Goal: Transaction & Acquisition: Complete application form

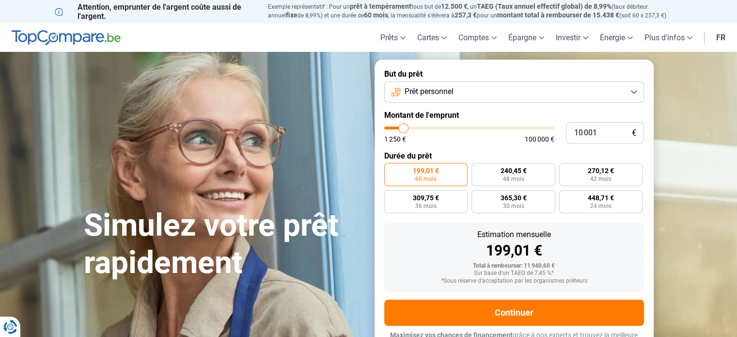
type input "10 750"
type input "10750"
type input "11 250"
type input "11250"
type input "11 750"
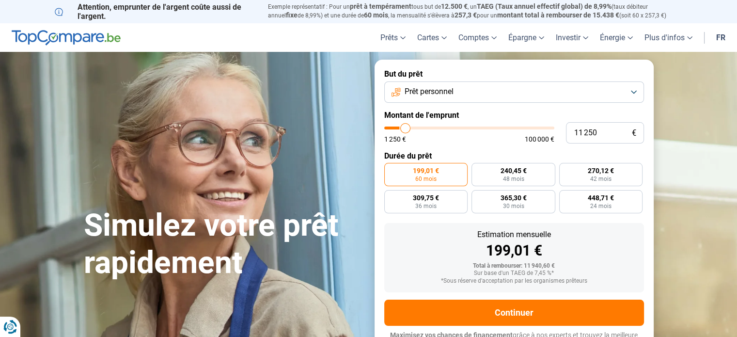
type input "11750"
type input "12 250"
type input "12250"
type input "13 000"
type input "13000"
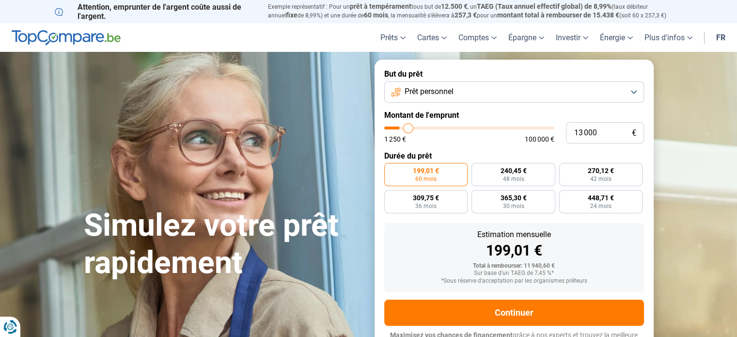
type input "14 250"
type input "14250"
type input "14 750"
type input "14750"
type input "15 250"
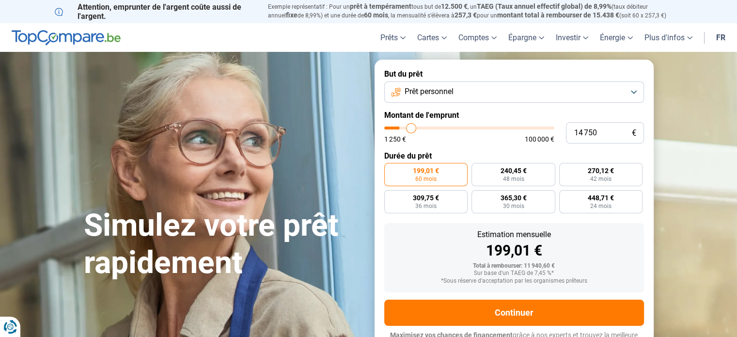
type input "15250"
type input "15 750"
type input "15750"
type input "16 250"
type input "16250"
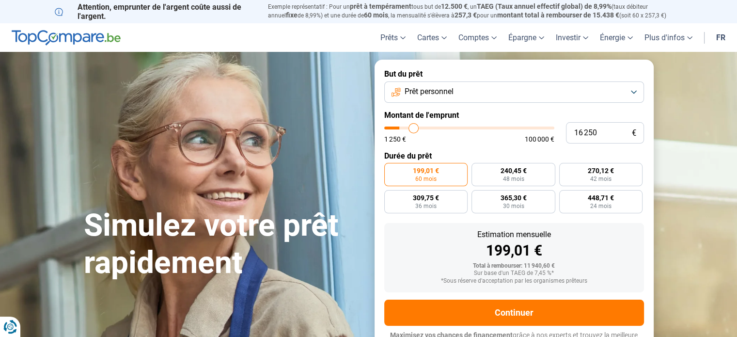
type input "16 750"
type input "16750"
type input "17 500"
type input "17500"
type input "17 750"
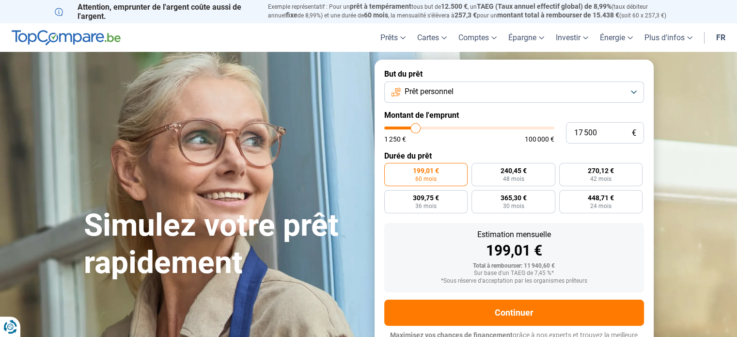
type input "17750"
type input "18 500"
type input "18500"
type input "18 750"
type input "18750"
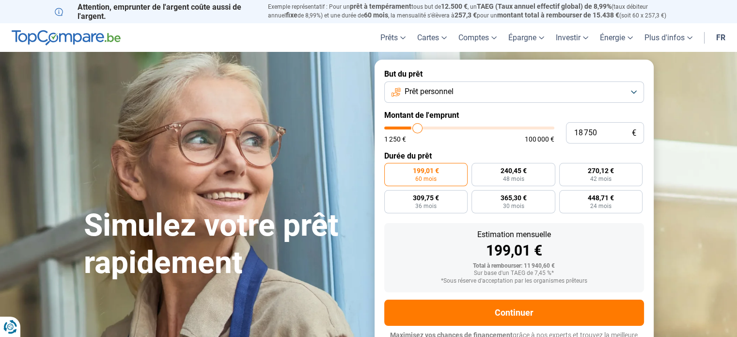
type input "19 250"
type input "19250"
type input "19 750"
type input "19750"
type input "20 250"
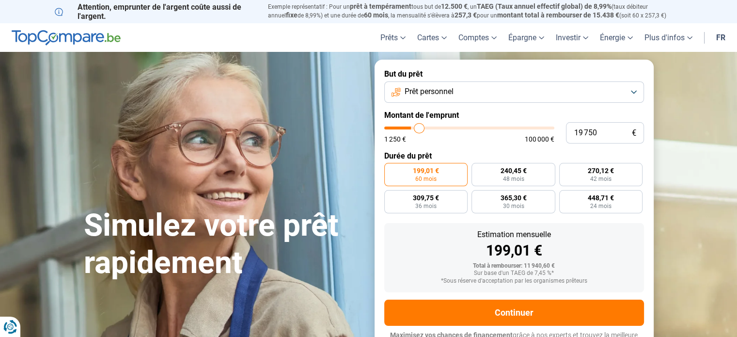
type input "20250"
type input "20 500"
type input "20500"
type input "21 000"
type input "21000"
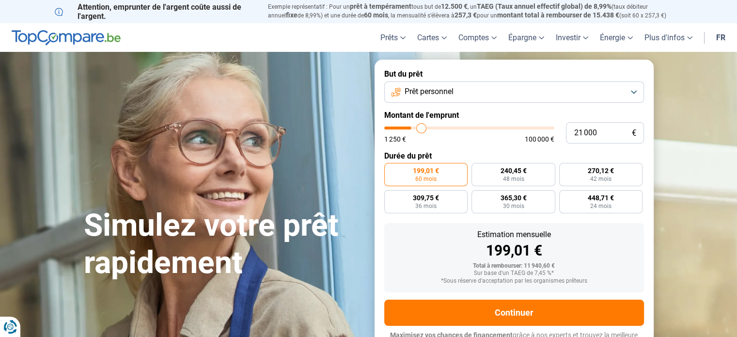
type input "21 500"
type input "21500"
type input "21 750"
type input "21750"
type input "22 250"
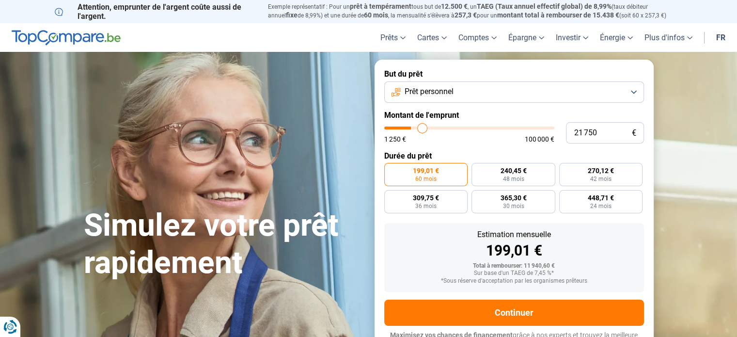
type input "22250"
type input "23 000"
type input "23000"
type input "23 250"
type input "23250"
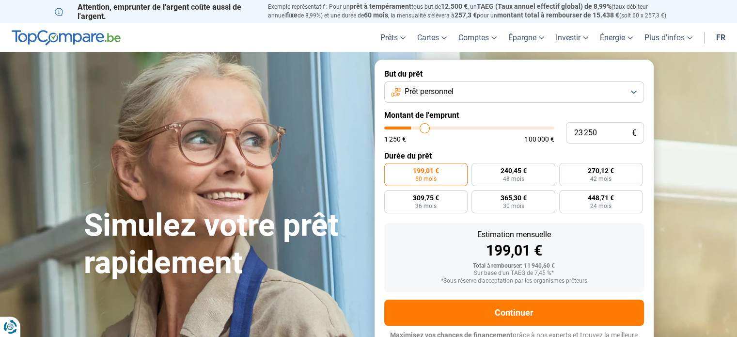
type input "24 250"
type input "24250"
type input "24 500"
type input "24500"
type input "25 250"
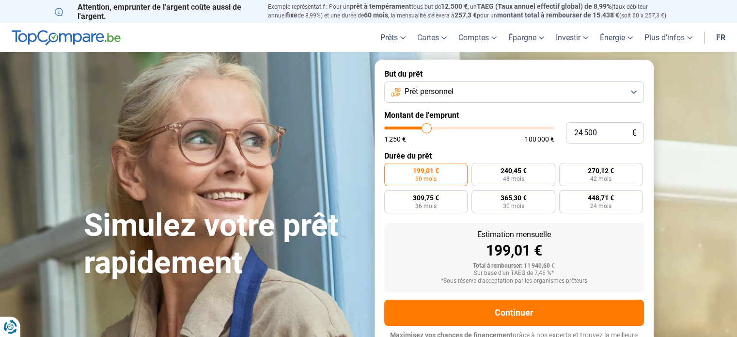
type input "25250"
type input "25 750"
type input "25750"
type input "26 250"
type input "26250"
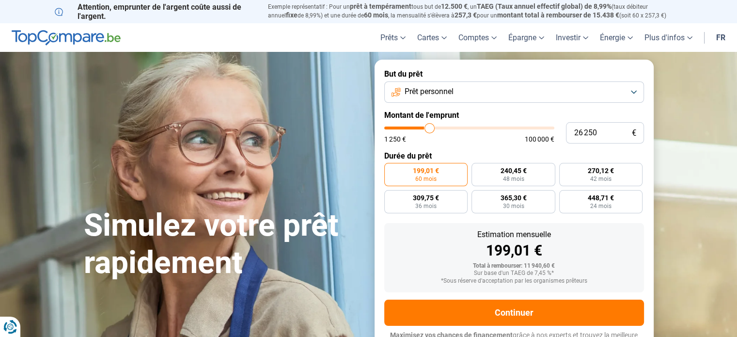
type input "26 750"
type input "26750"
type input "27 250"
type input "27250"
type input "27 750"
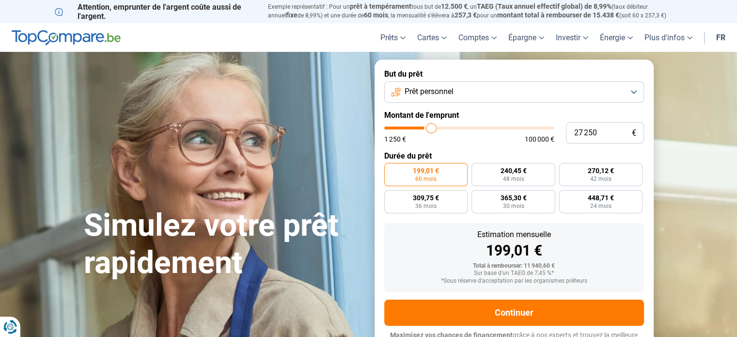
type input "27750"
type input "28 250"
type input "28250"
type input "28 750"
type input "28750"
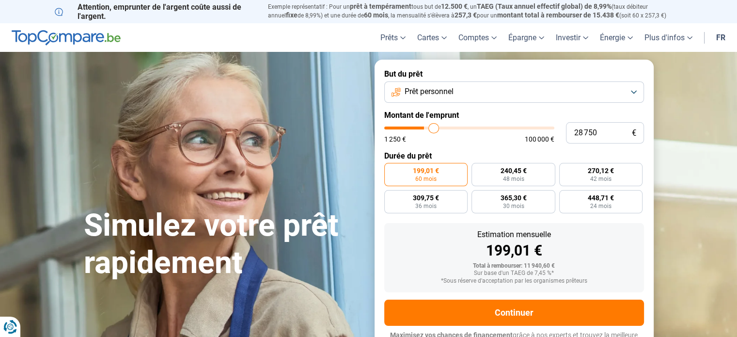
type input "29 000"
type input "29000"
type input "29 750"
type input "29750"
type input "30 250"
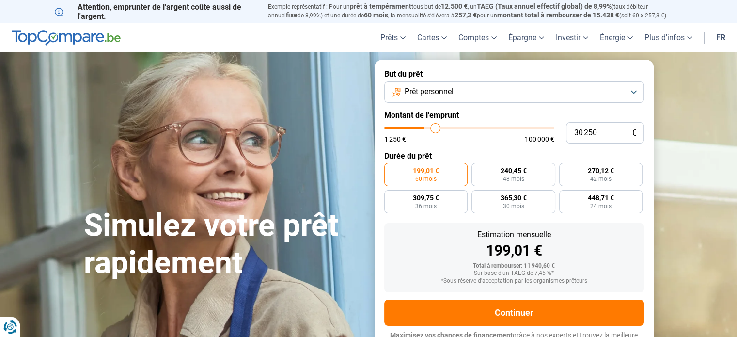
type input "30250"
type input "30 750"
type input "30750"
type input "31 000"
type input "31000"
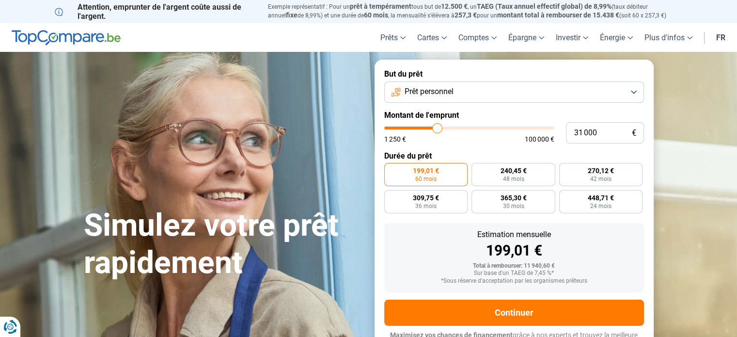
type input "31 250"
type input "31250"
type input "31 000"
type input "31000"
type input "30 250"
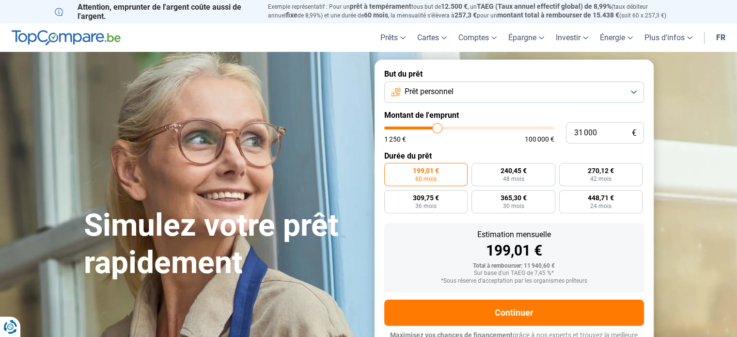
type input "30250"
type input "29 750"
type input "29750"
type input "29 500"
type input "29500"
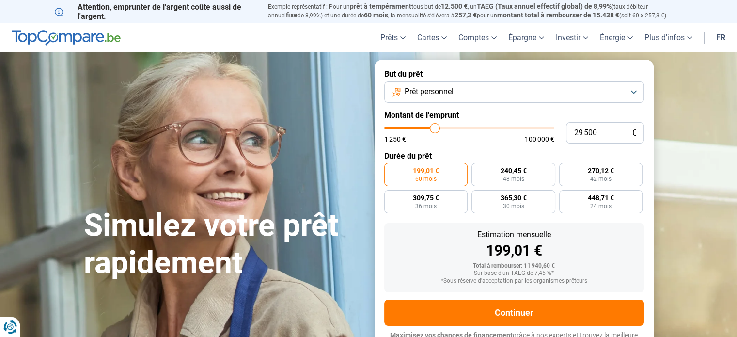
type input "29 250"
type input "29250"
type input "29 000"
type input "29000"
type input "28 750"
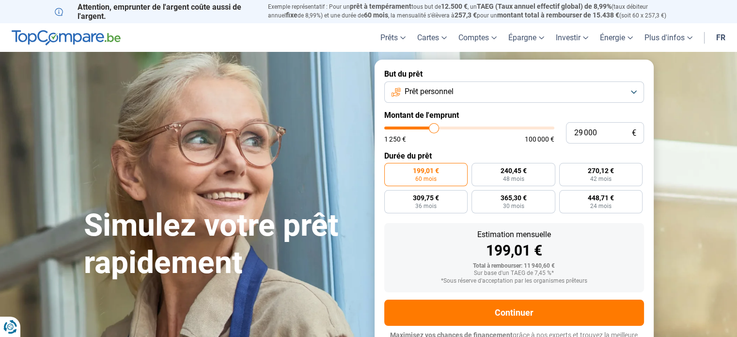
type input "28750"
type input "28 500"
type input "28500"
type input "28 250"
type input "28250"
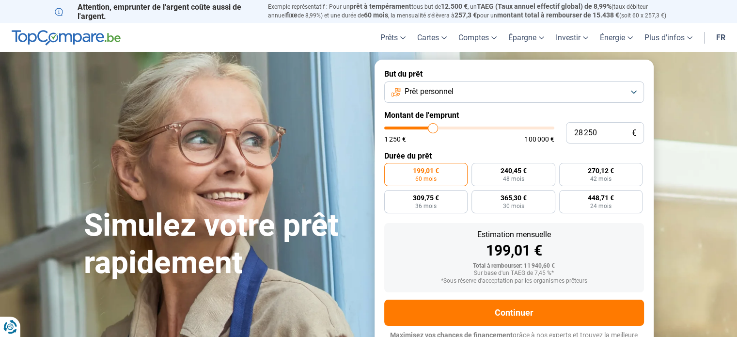
type input "28 000"
type input "28000"
type input "27 500"
type input "27500"
type input "27 250"
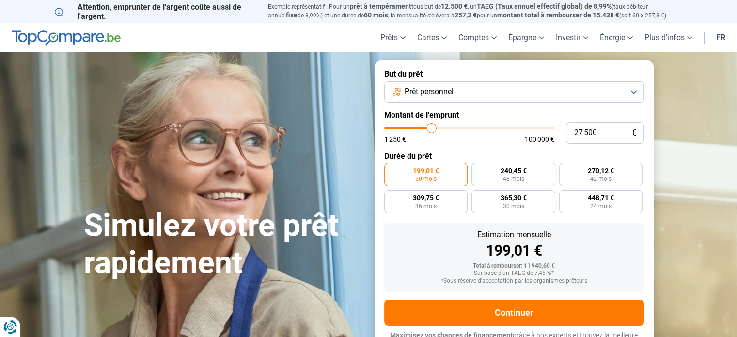
type input "27250"
type input "27 000"
type input "27000"
type input "26 500"
type input "26500"
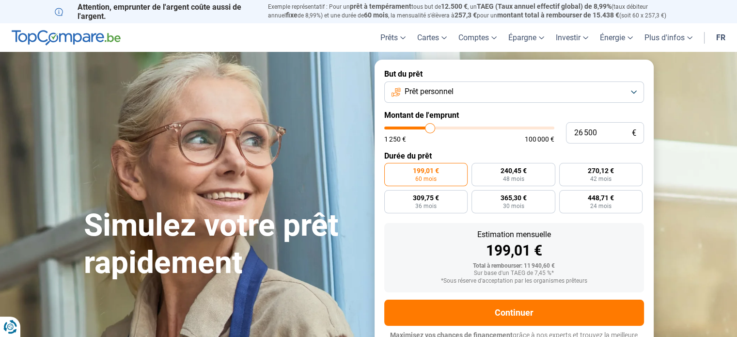
type input "26 250"
type input "26250"
type input "26 000"
type input "26000"
type input "25 750"
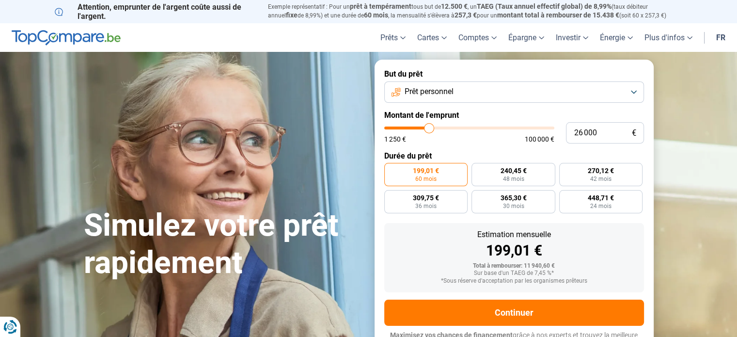
type input "25750"
type input "25 500"
type input "25500"
type input "25 250"
type input "25250"
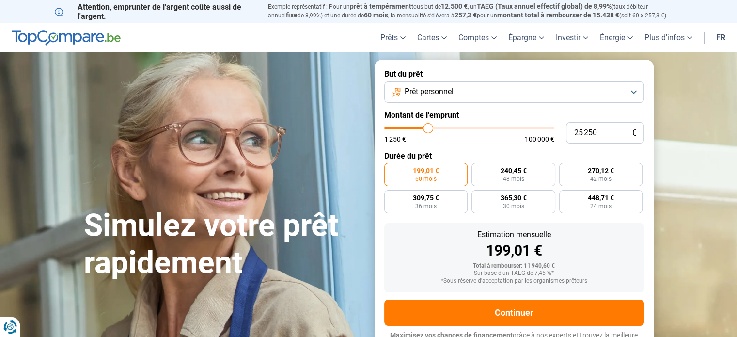
type input "25 000"
type input "25000"
type input "24 750"
type input "24750"
type input "24 500"
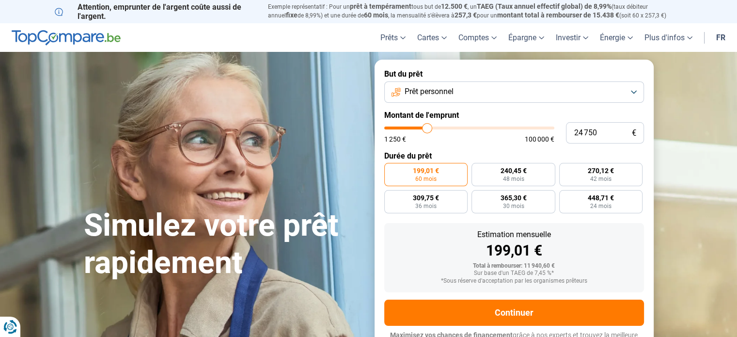
type input "24500"
type input "24 250"
type input "24250"
type input "24 000"
type input "24000"
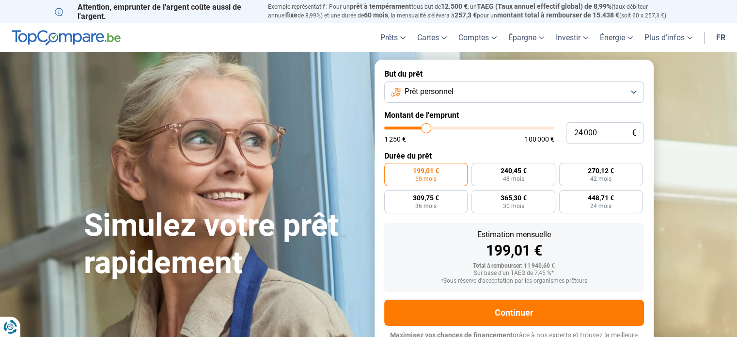
type input "23 750"
type input "23750"
type input "23 500"
type input "23500"
type input "23 250"
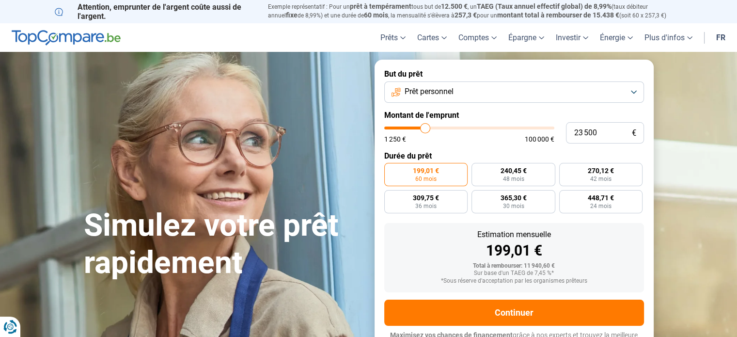
type input "23250"
type input "23 000"
type input "23000"
type input "22 750"
type input "22750"
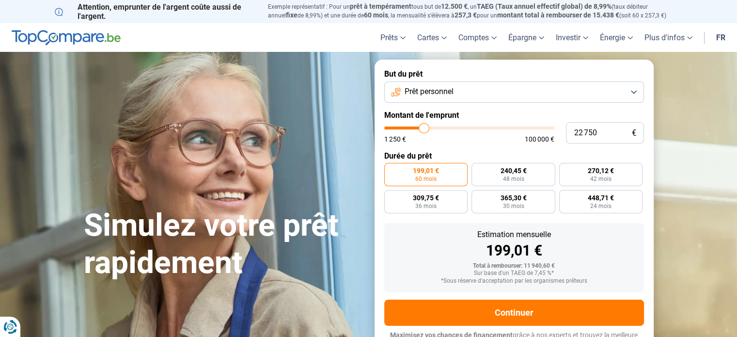
type input "22 500"
type input "22500"
type input "22 250"
type input "22250"
type input "22 000"
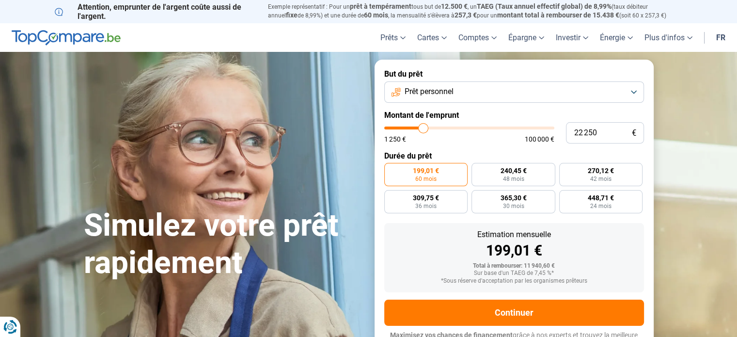
type input "22000"
type input "21 750"
type input "21750"
type input "21 500"
type input "21500"
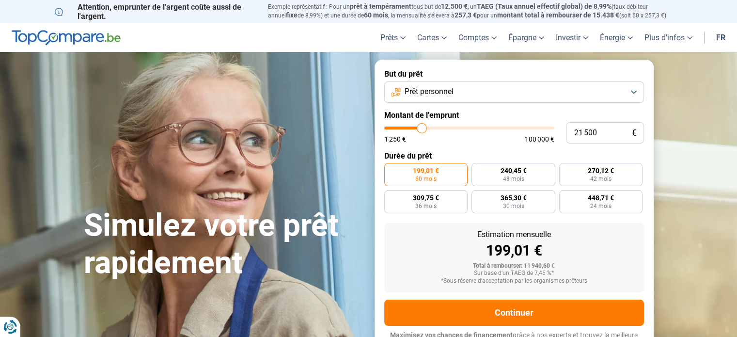
type input "21 250"
type input "21250"
type input "21 000"
type input "21000"
type input "20 750"
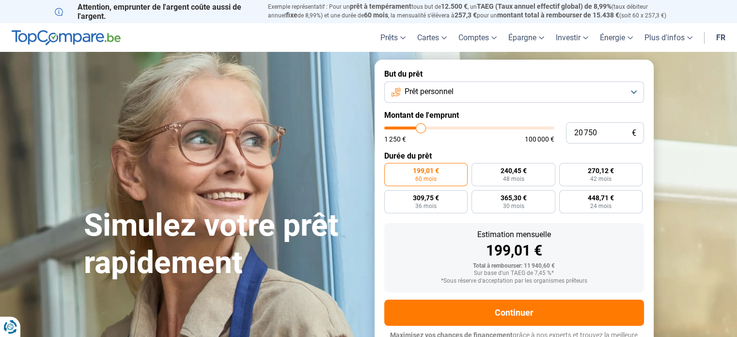
drag, startPoint x: 404, startPoint y: 128, endPoint x: 421, endPoint y: 131, distance: 16.7
type input "20750"
click at [421, 129] on input "range" at bounding box center [469, 127] width 170 height 3
radio input "false"
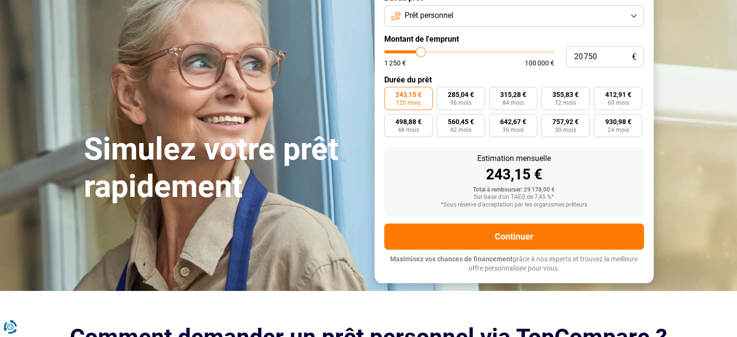
scroll to position [45, 0]
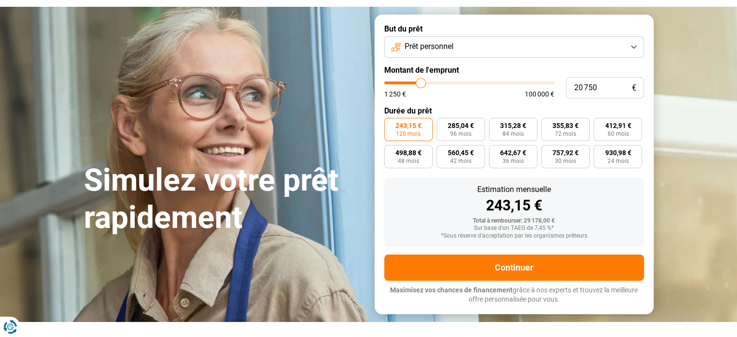
type input "21 250"
type input "21250"
type input "21 000"
type input "21000"
type input "20 750"
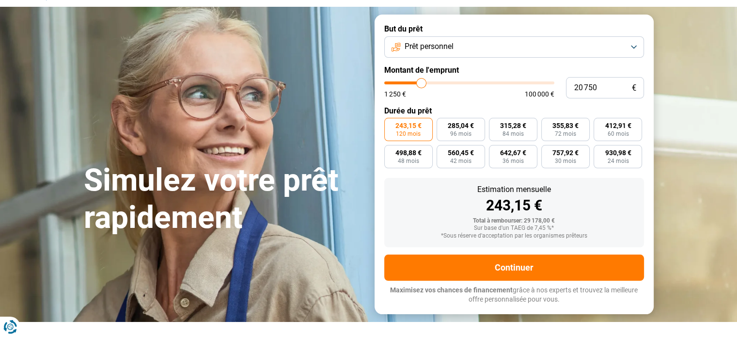
type input "20750"
type input "20 500"
type input "20500"
type input "20 250"
type input "20250"
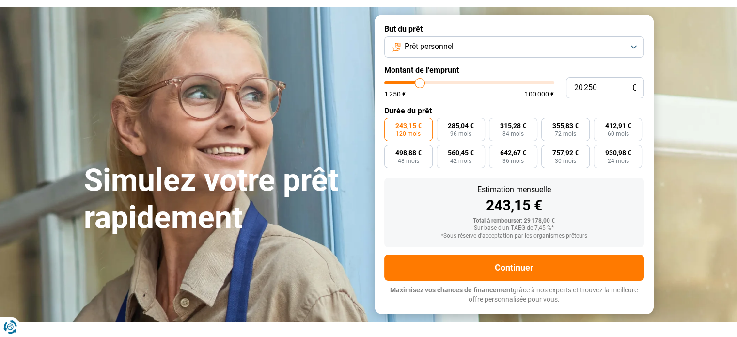
type input "20 000"
type input "20000"
type input "19 750"
type input "19750"
type input "19 500"
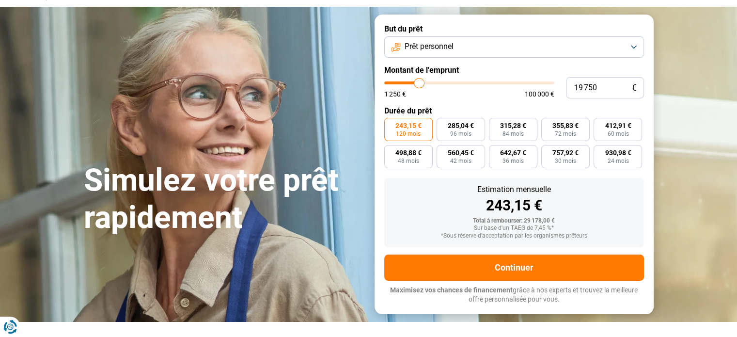
type input "19500"
type input "19 250"
type input "19250"
type input "19 000"
type input "19000"
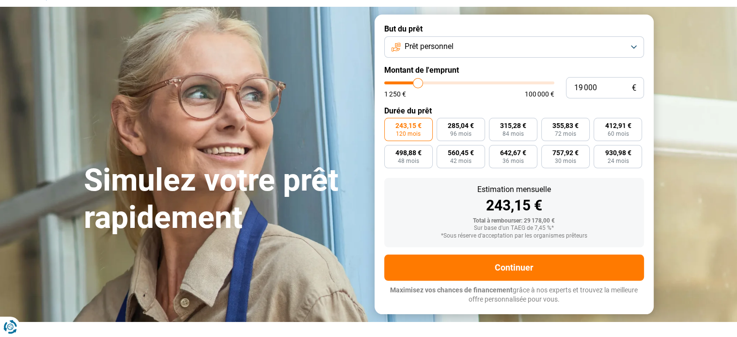
type input "19 250"
type input "19250"
type input "19 500"
type input "19500"
type input "19 750"
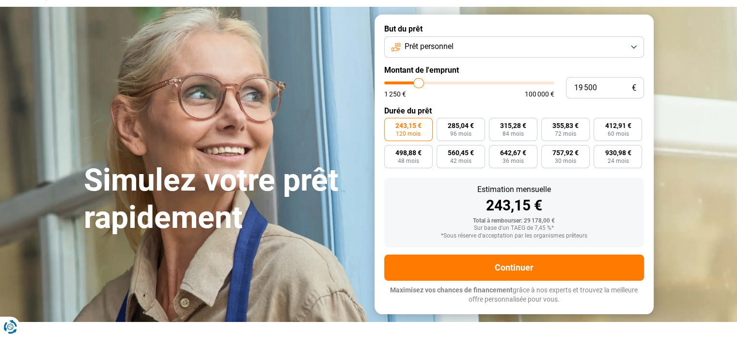
type input "19750"
type input "20 000"
type input "20000"
type input "20 250"
type input "20250"
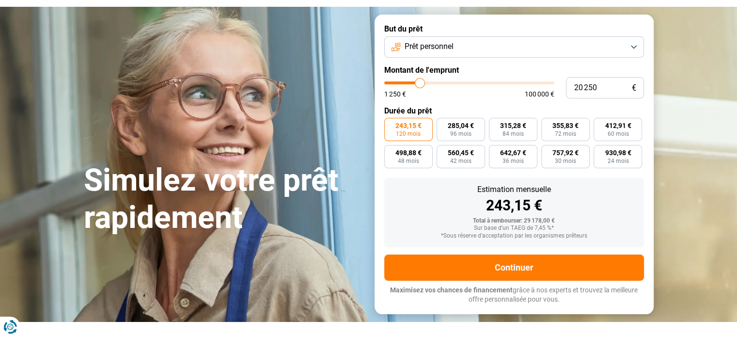
type input "20 000"
type input "20000"
type input "19 750"
type input "19750"
type input "19 500"
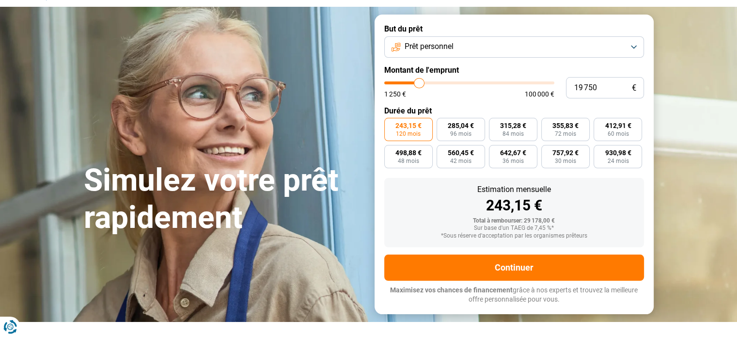
type input "19500"
type input "19 750"
type input "19750"
type input "20 000"
type input "20000"
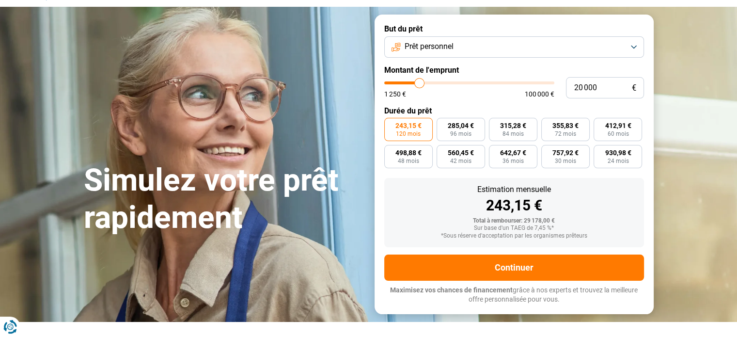
type input "20 250"
type input "20250"
type input "20 000"
click at [420, 83] on input "range" at bounding box center [469, 82] width 170 height 3
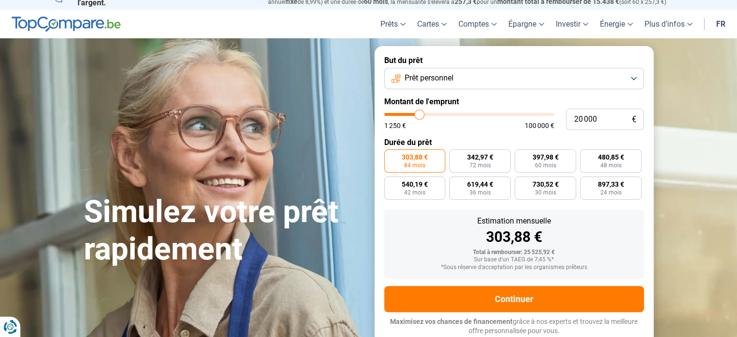
scroll to position [13, 0]
click at [421, 113] on input "range" at bounding box center [469, 114] width 170 height 3
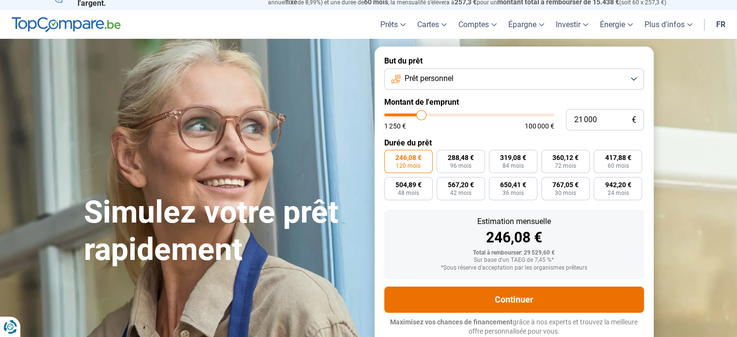
click at [504, 297] on button "Continuer" at bounding box center [514, 299] width 260 height 26
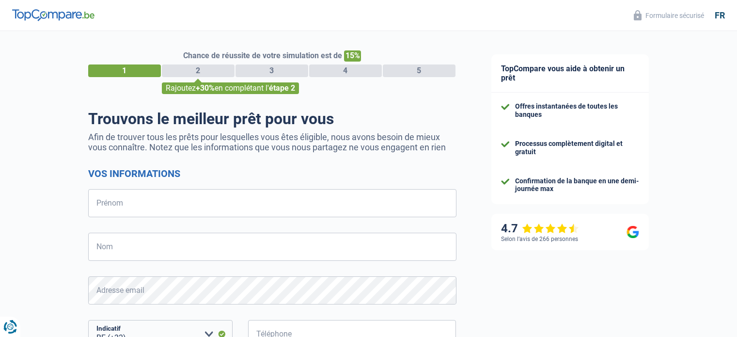
select select "32"
click at [137, 208] on input "Prénom" at bounding box center [272, 203] width 368 height 28
type input "Christiane"
click at [151, 244] on input "Nom" at bounding box center [272, 247] width 368 height 28
type input "Copp"
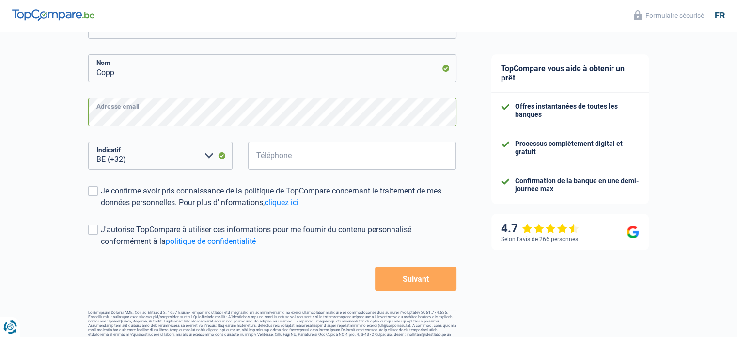
scroll to position [190, 0]
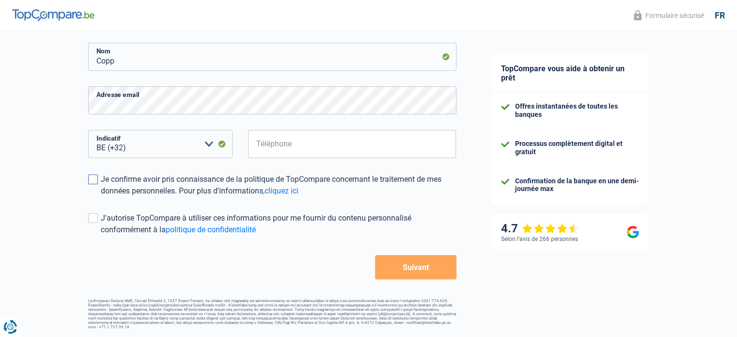
click at [93, 179] on span at bounding box center [93, 179] width 10 height 10
click at [101, 197] on input "Je confirme avoir pris connaissance de la politique de TopCompare concernant le…" at bounding box center [101, 197] width 0 height 0
click at [94, 216] on span at bounding box center [93, 218] width 10 height 10
click at [101, 235] on input "J'autorise TopCompare à utiliser ces informations pour me fournir du contenu pe…" at bounding box center [101, 235] width 0 height 0
click at [417, 273] on button "Suivant" at bounding box center [415, 267] width 81 height 24
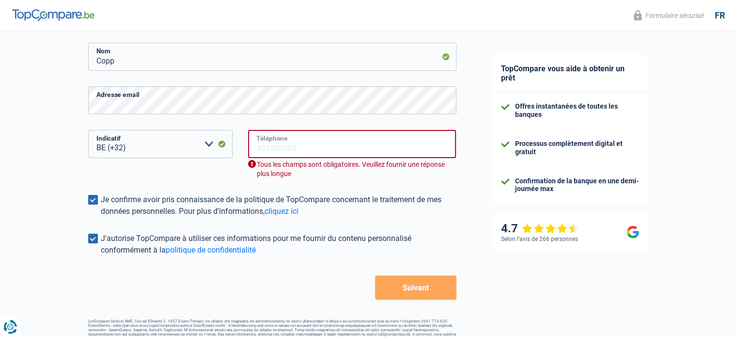
click at [300, 149] on input "Téléphone" at bounding box center [352, 144] width 208 height 28
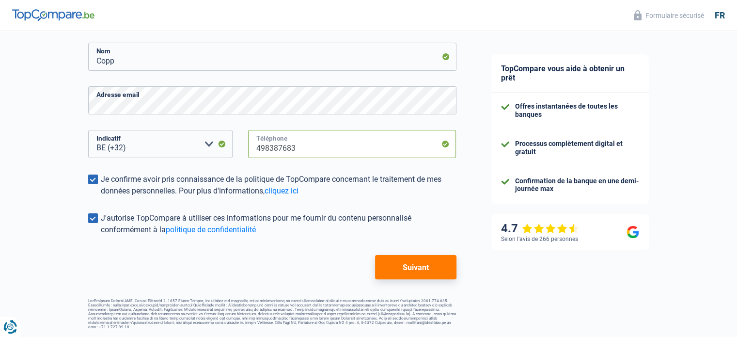
type input "498387683"
click at [401, 265] on button "Suivant" at bounding box center [415, 267] width 81 height 24
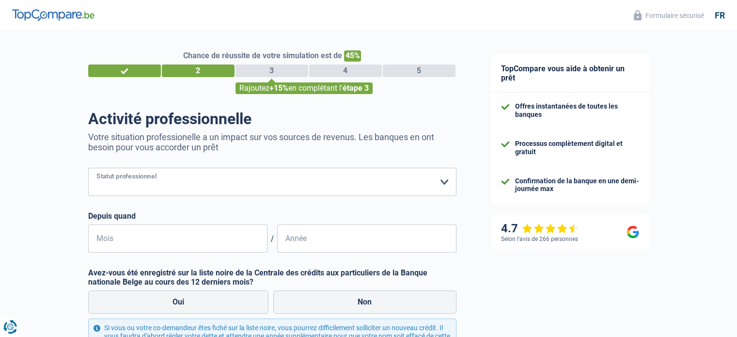
click at [444, 181] on select "Ouvrier Employé privé Employé public Invalide Indépendant Pensionné Chômeur Mut…" at bounding box center [272, 182] width 368 height 28
select select "publicEmployee"
click at [88, 168] on select "Ouvrier Employé privé Employé public Invalide Indépendant Pensionné Chômeur Mut…" at bounding box center [272, 182] width 368 height 28
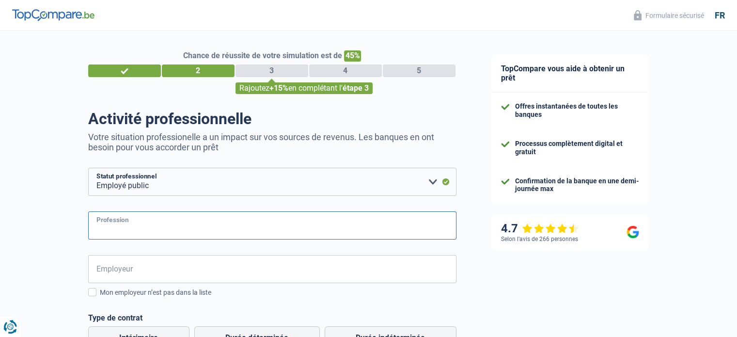
click at [252, 219] on input "Profession" at bounding box center [272, 225] width 368 height 28
type input "Educatrice spécialisée"
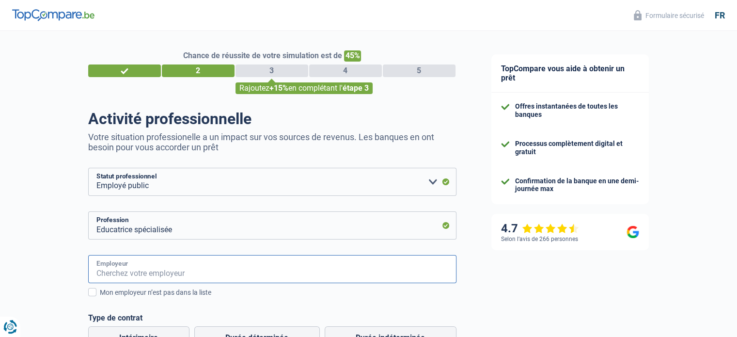
click at [157, 267] on input "Employeur" at bounding box center [272, 269] width 368 height 28
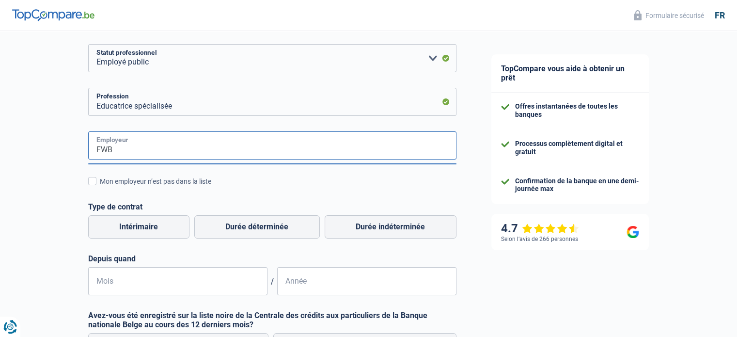
scroll to position [136, 0]
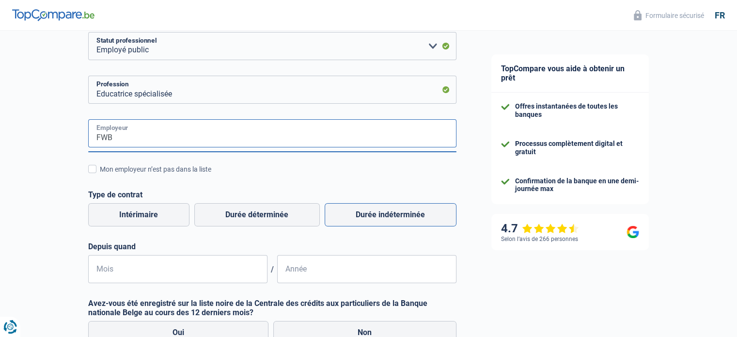
type input "FWB"
click at [389, 215] on label "Durée indéterminée" at bounding box center [391, 214] width 132 height 23
click at [389, 215] on input "Durée indéterminée" at bounding box center [391, 214] width 132 height 23
radio input "true"
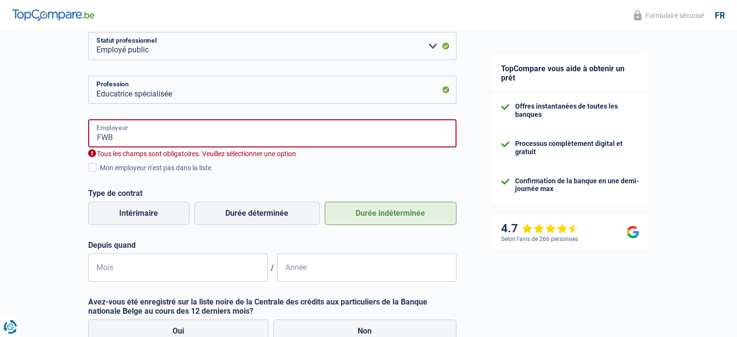
click at [219, 129] on input "FWB" at bounding box center [272, 133] width 368 height 28
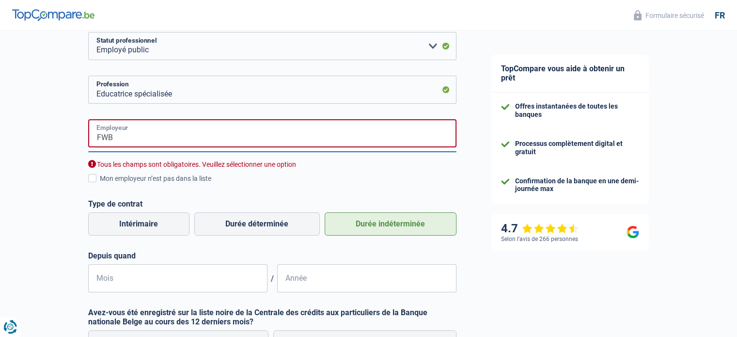
click at [219, 129] on input "FWB" at bounding box center [272, 133] width 368 height 28
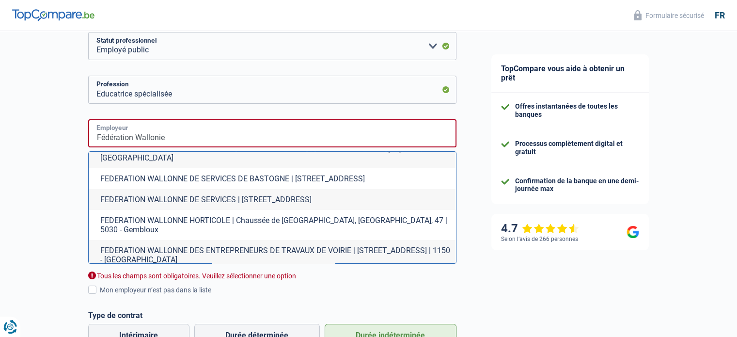
scroll to position [0, 0]
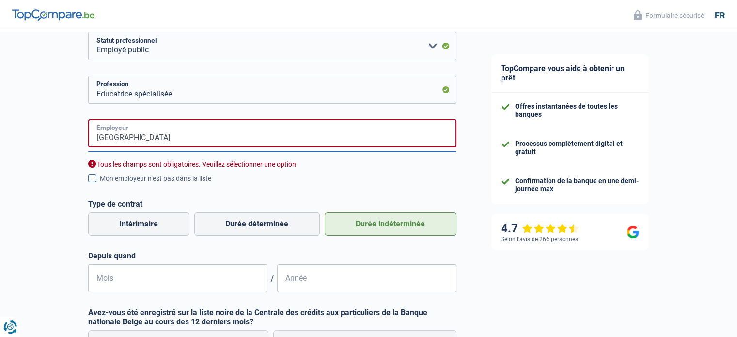
type input "Fédération Wallonie Bruxelles"
click at [93, 178] on span at bounding box center [92, 178] width 8 height 8
click at [100, 184] on input "Mon employeur n’est pas dans la liste" at bounding box center [100, 184] width 0 height 0
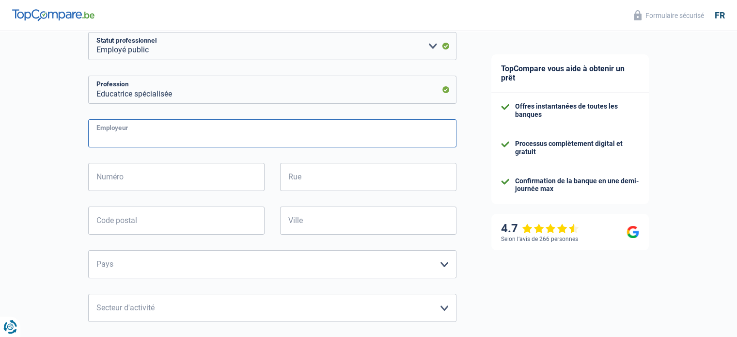
click at [166, 136] on input "Employeur" at bounding box center [272, 133] width 368 height 28
type input "Fédération Wallonie Bruxelles"
click at [444, 309] on select "Agriculture/Pêche Industrie Horeca Courier/Fitness/Taxi Construction Banques/As…" at bounding box center [272, 308] width 368 height 28
click at [218, 310] on select "Agriculture/Pêche Industrie Horeca Courier/Fitness/Taxi Construction Banques/As…" at bounding box center [272, 308] width 368 height 28
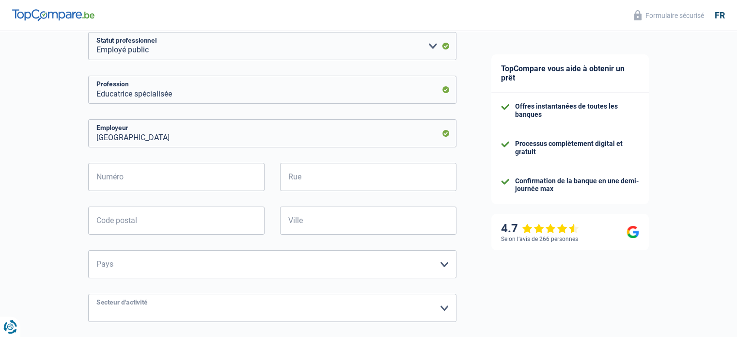
select select "stateUniversityEu"
click at [88, 294] on select "Agriculture/Pêche Industrie Horeca Courier/Fitness/Taxi Construction Banques/As…" at bounding box center [272, 308] width 368 height 28
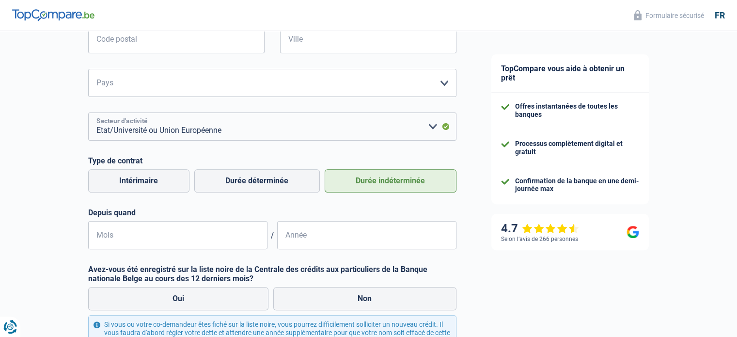
scroll to position [320, 0]
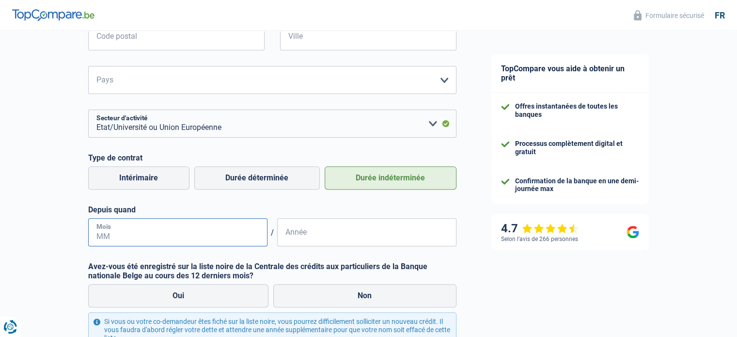
click at [152, 230] on input "Mois" at bounding box center [177, 232] width 179 height 28
type input "09"
type input "2000"
click at [372, 297] on label "Non" at bounding box center [364, 295] width 183 height 23
click at [372, 297] on input "Non" at bounding box center [364, 295] width 183 height 23
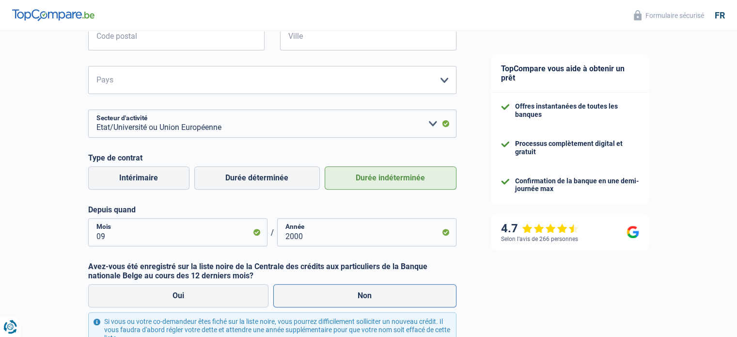
radio input "true"
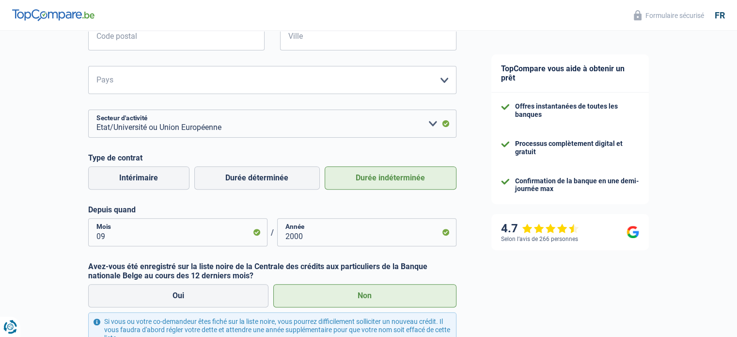
click at [88, 284] on input "Oui" at bounding box center [178, 295] width 181 height 23
radio input "true"
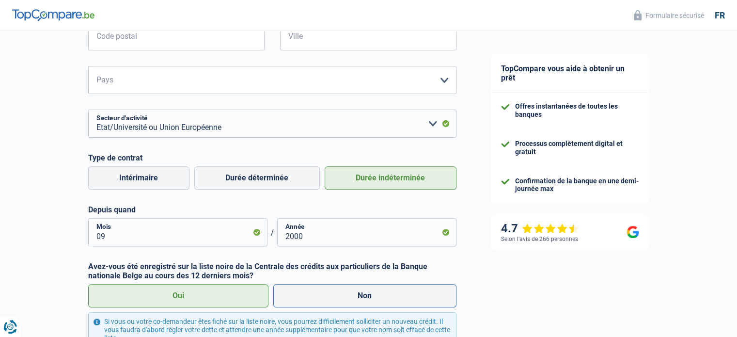
click at [368, 297] on label "Non" at bounding box center [364, 295] width 183 height 23
click at [368, 297] on input "Non" at bounding box center [364, 295] width 183 height 23
radio input "true"
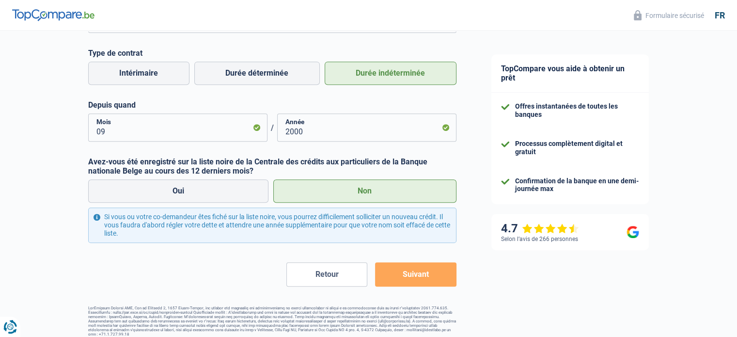
scroll to position [432, 0]
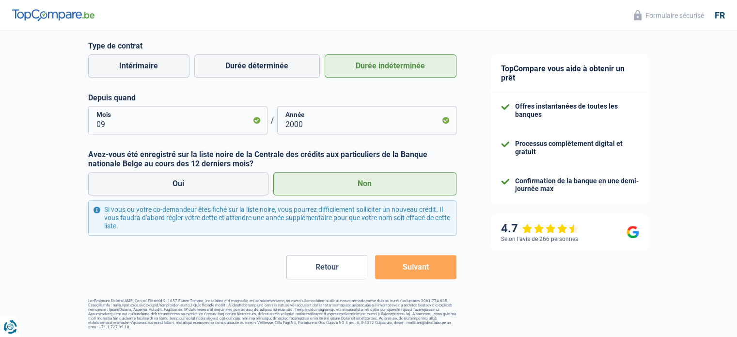
click at [412, 258] on button "Suivant" at bounding box center [415, 267] width 81 height 24
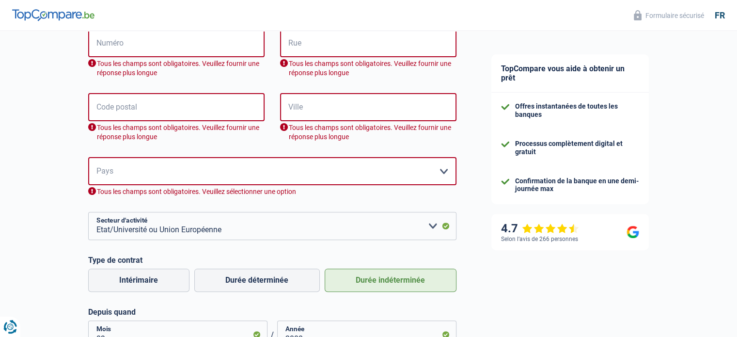
scroll to position [266, 0]
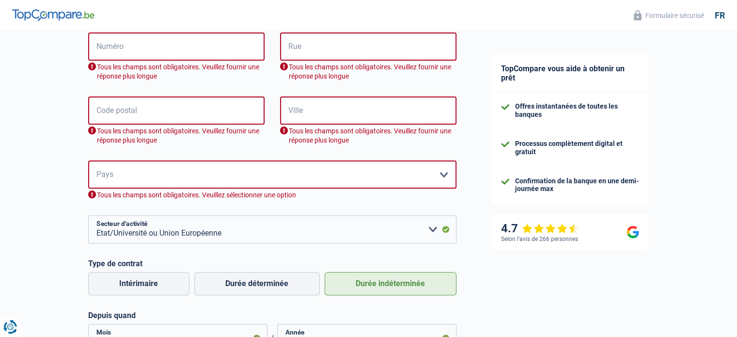
click at [412, 258] on div "Fédération Wallonie Bruxelles Employeur Numéro Tous les champs sont obligatoire…" at bounding box center [272, 170] width 368 height 363
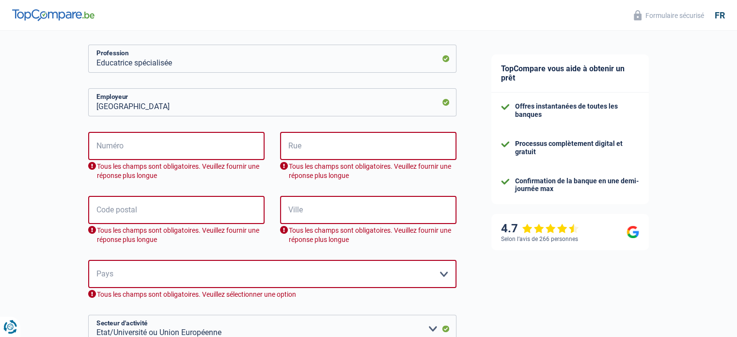
scroll to position [166, 0]
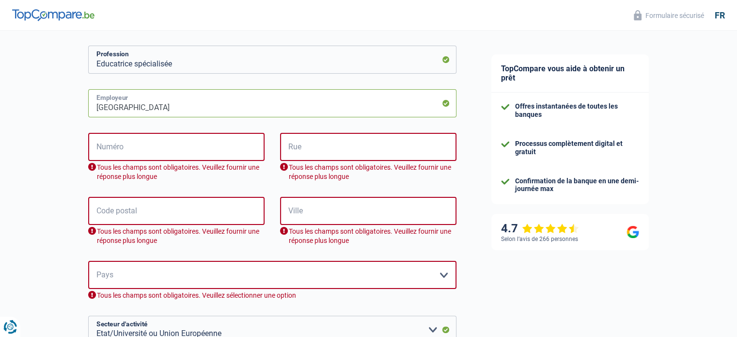
click at [213, 100] on input "Fédération Wallonie Bruxelles" at bounding box center [272, 103] width 368 height 28
type input "F"
type input "Collège Saint-François d'Assise"
click at [188, 141] on input "Numéro" at bounding box center [176, 147] width 176 height 28
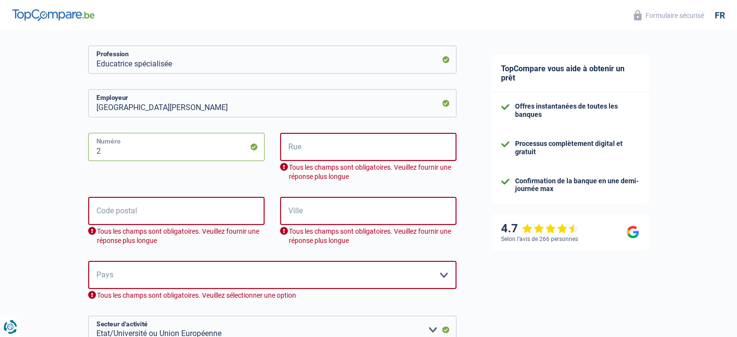
type input "2"
click at [295, 145] on input "Rue" at bounding box center [368, 147] width 176 height 28
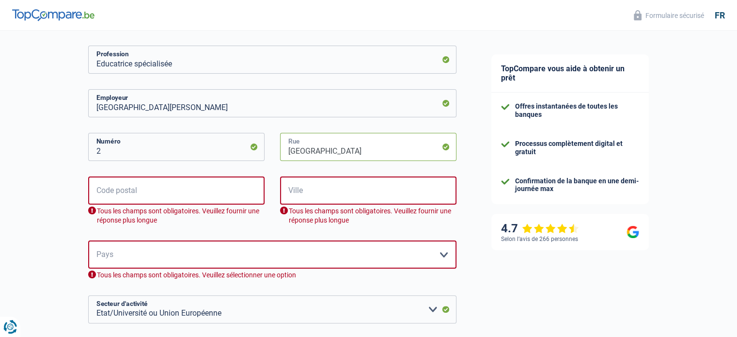
type input "rue du Cimetière"
click at [246, 187] on input "Code postal" at bounding box center [176, 190] width 176 height 28
type input "2"
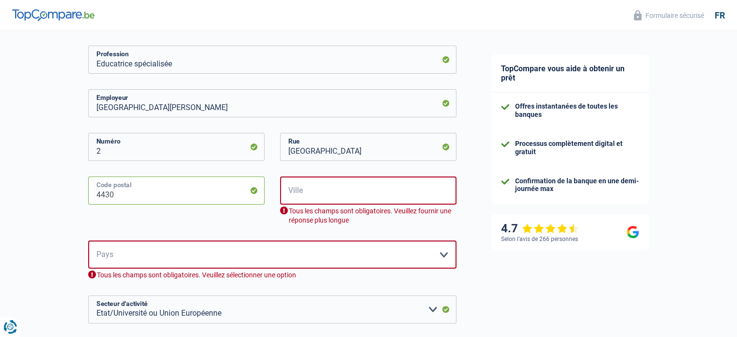
type input "4430"
click at [332, 193] on input "Ville" at bounding box center [368, 190] width 176 height 28
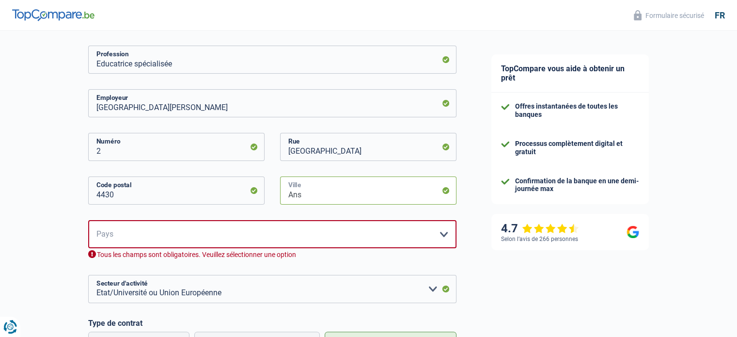
type input "Ans"
click at [391, 238] on select "Belgique France Allemagne Italie Luxembourg Pays-Bas Espagne Suisse Veuillez sé…" at bounding box center [272, 234] width 368 height 28
select select "BE"
click at [88, 220] on select "Belgique France Allemagne Italie Luxembourg Pays-Bas Espagne Suisse Veuillez sé…" at bounding box center [272, 234] width 368 height 28
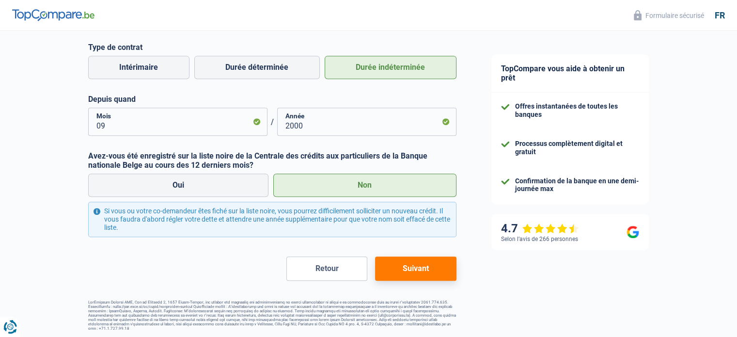
scroll to position [432, 0]
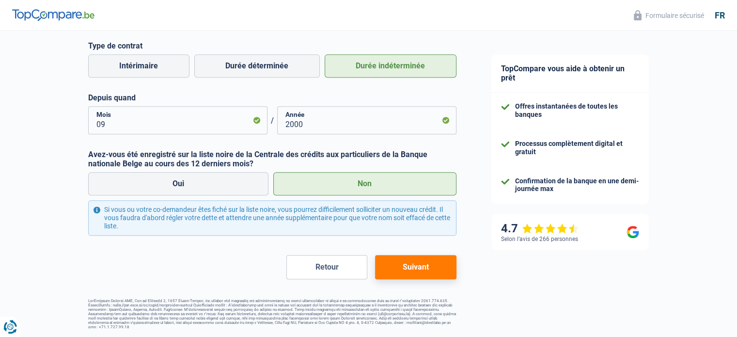
click at [403, 265] on button "Suivant" at bounding box center [415, 267] width 81 height 24
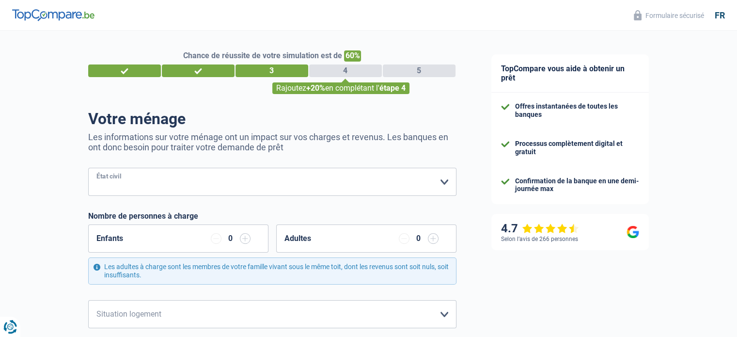
click at [444, 178] on select "Célibataire Marié(e) Cohabitant(e) légal(e) Divorcé(e) Veuf(ve) Séparé (de fait…" at bounding box center [272, 182] width 368 height 28
select select "divorced"
click at [88, 168] on select "Célibataire Marié(e) Cohabitant(e) légal(e) Divorcé(e) Veuf(ve) Séparé (de fait…" at bounding box center [272, 182] width 368 height 28
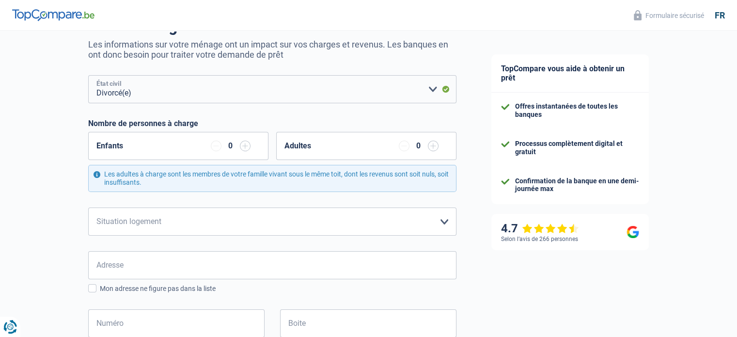
scroll to position [97, 0]
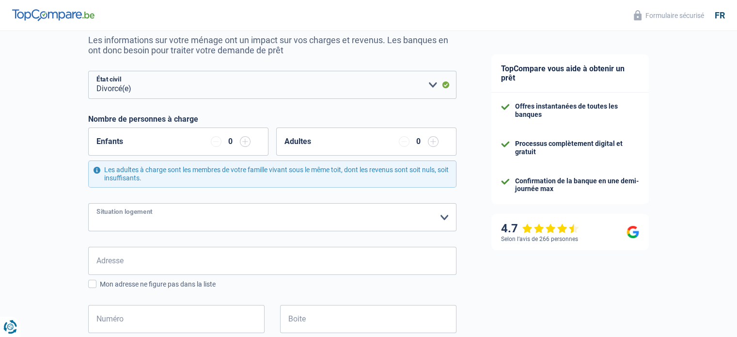
click at [446, 215] on select "Locataire Propriétaire avec prêt hypothécaire Propriétaire sans prêt hypothécai…" at bounding box center [272, 217] width 368 height 28
select select "ownerWithMortgage"
click at [88, 203] on select "Locataire Propriétaire avec prêt hypothécaire Propriétaire sans prêt hypothécai…" at bounding box center [272, 217] width 368 height 28
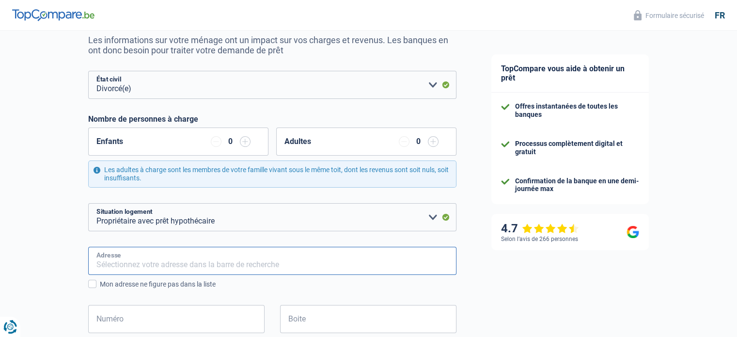
click at [167, 259] on input "Adresse" at bounding box center [272, 261] width 368 height 28
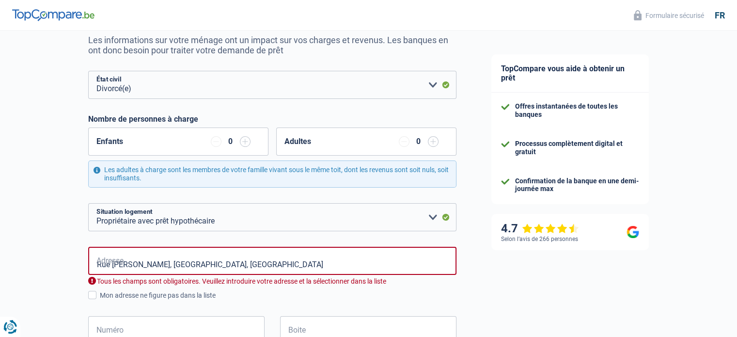
type input "Rue Ida Bourdouxh, 4432, Ans, BE"
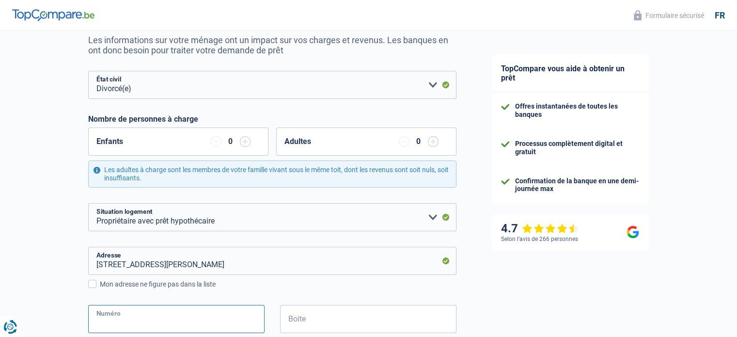
click at [185, 321] on input "Numéro" at bounding box center [176, 319] width 176 height 28
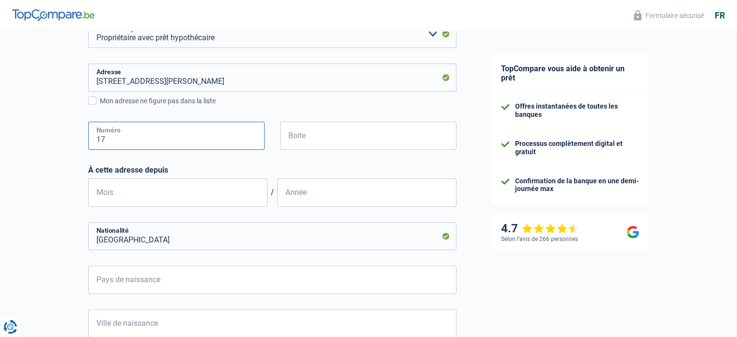
scroll to position [291, 0]
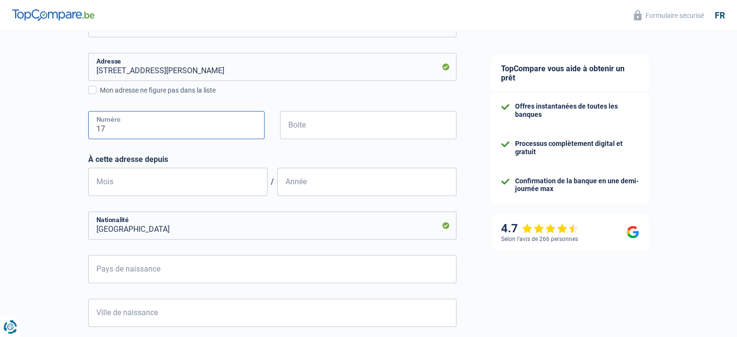
type input "17"
click at [163, 185] on input "Mois" at bounding box center [177, 182] width 179 height 28
type input "08"
type input "1997"
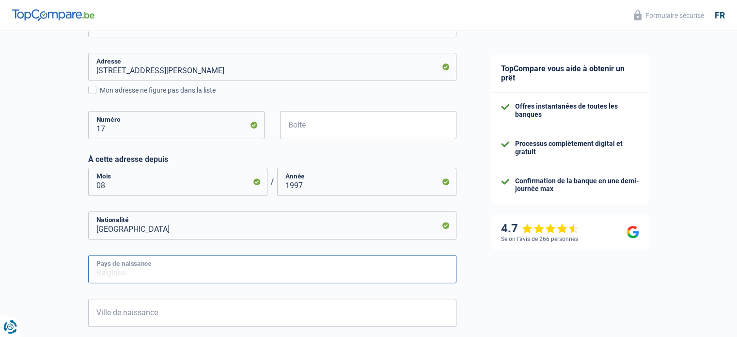
click at [199, 267] on input "Pays de naissance" at bounding box center [272, 269] width 368 height 28
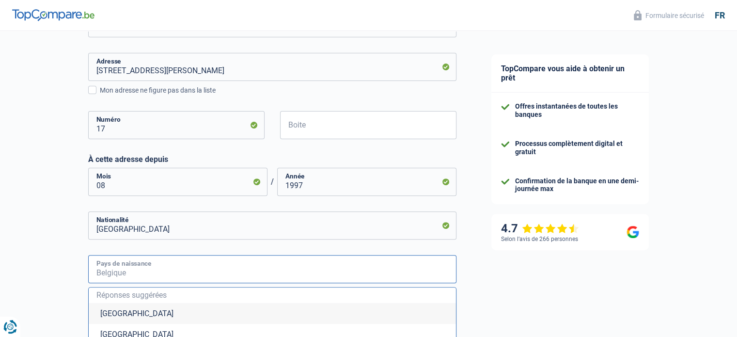
type input "F"
type input "r"
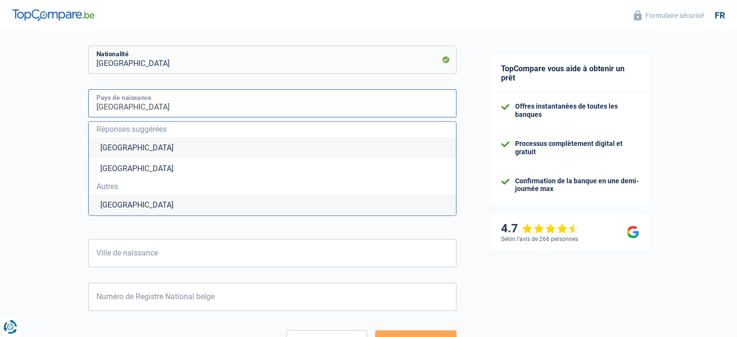
scroll to position [465, 0]
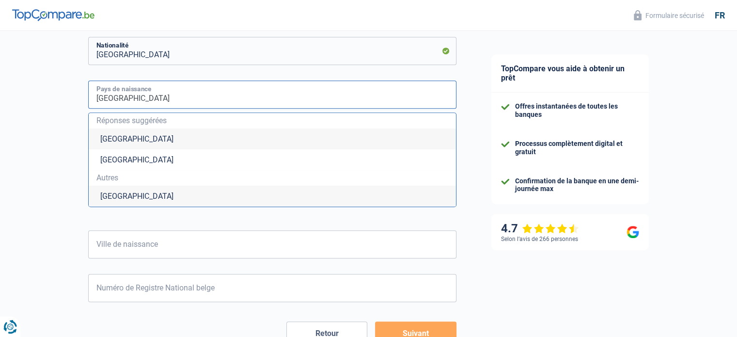
type input "France"
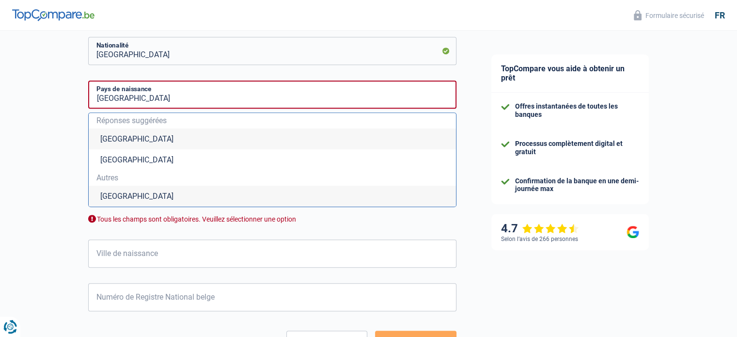
click at [117, 199] on li "France" at bounding box center [272, 196] width 367 height 21
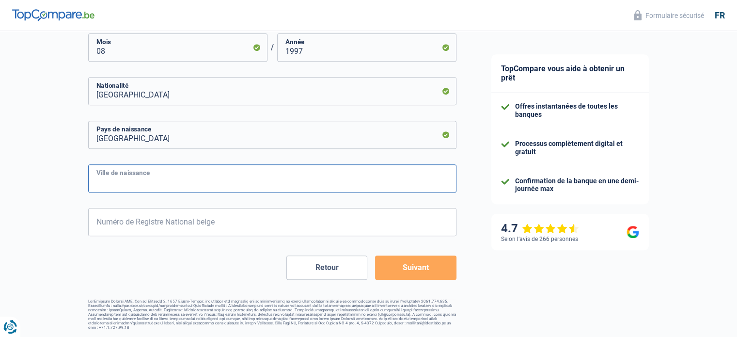
click at [118, 177] on input "Ville de naissance" at bounding box center [272, 178] width 368 height 28
type input "Mézières"
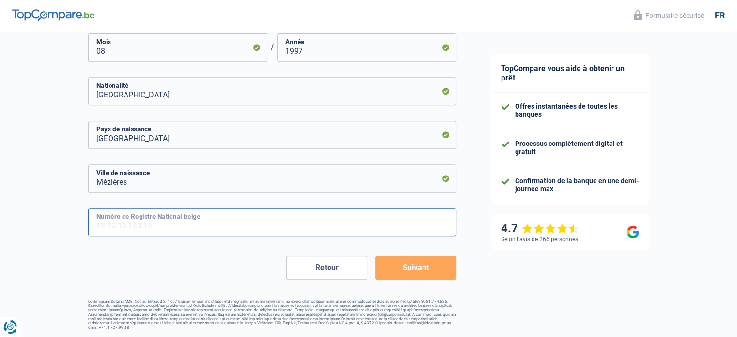
click at [152, 224] on input "Numéro de Registre National belge" at bounding box center [272, 222] width 368 height 28
type input "62.10.22-240.84"
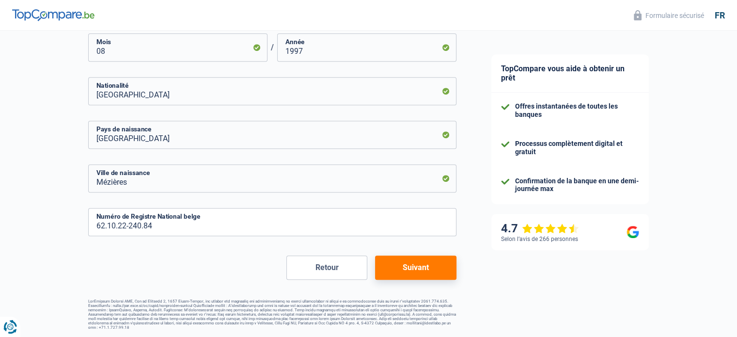
click at [416, 266] on button "Suivant" at bounding box center [415, 267] width 81 height 24
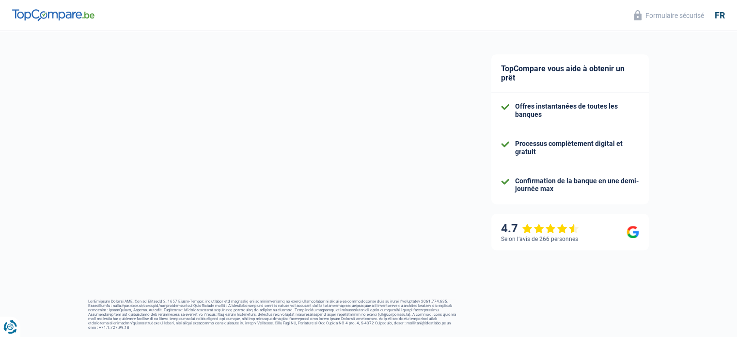
select select "netSalary"
select select "mealVouchers"
select select "mortgage"
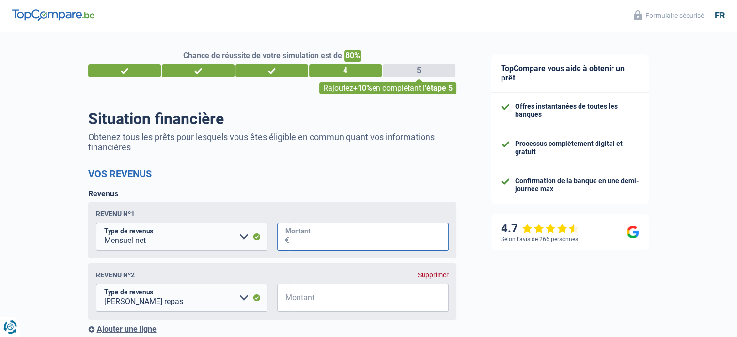
click at [333, 234] on input "Montant" at bounding box center [368, 236] width 159 height 28
type input "2"
type input "2.218"
click at [433, 276] on div "Supprimer" at bounding box center [433, 275] width 31 height 8
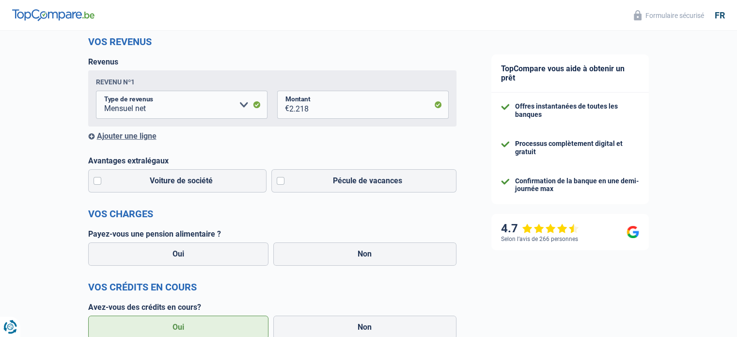
scroll to position [145, 0]
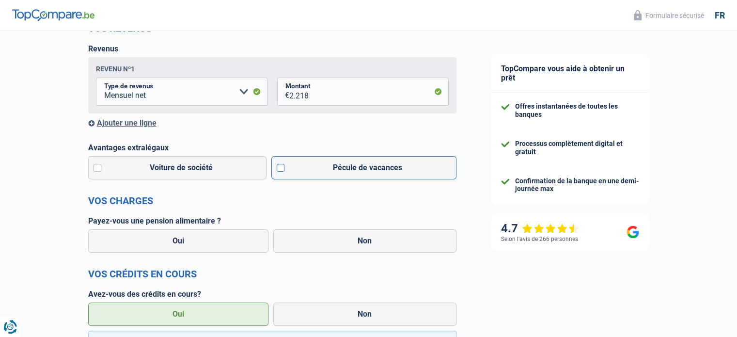
click at [280, 170] on label "Pécule de vacances" at bounding box center [363, 167] width 185 height 23
click at [280, 170] on input "Pécule de vacances" at bounding box center [363, 167] width 185 height 23
checkbox input "true"
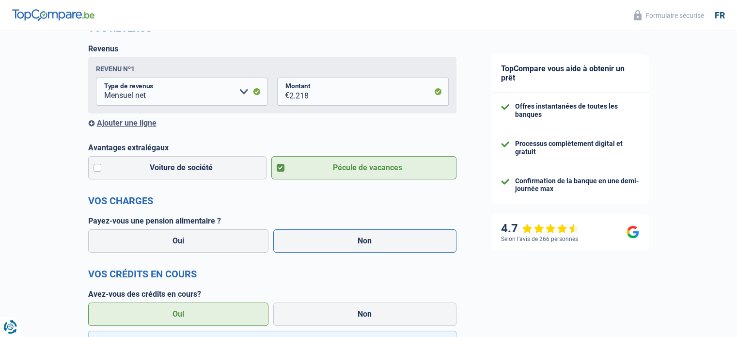
click at [326, 244] on label "Non" at bounding box center [364, 240] width 183 height 23
click at [326, 244] on input "Non" at bounding box center [364, 240] width 183 height 23
radio input "true"
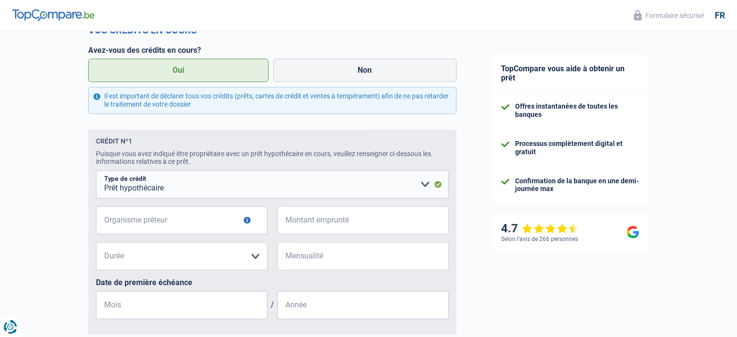
scroll to position [392, 0]
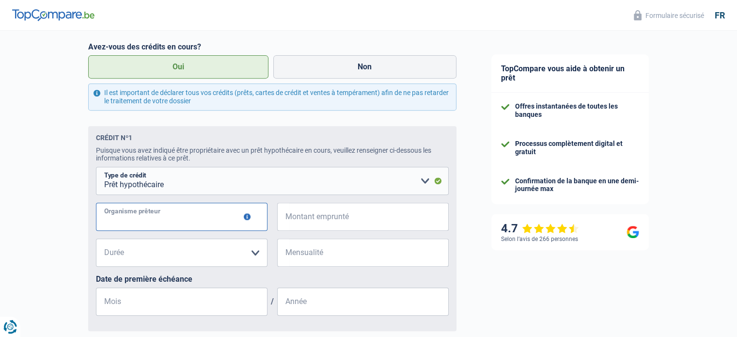
click at [143, 224] on input "Organisme prêteur" at bounding box center [182, 217] width 172 height 28
type input "Argenta"
click at [288, 219] on span "€" at bounding box center [283, 217] width 12 height 28
click at [255, 253] on select "120 mois 180 mois 240 mois 300 mois 360 mois 420 mois Veuillez sélectionner une…" at bounding box center [182, 252] width 172 height 28
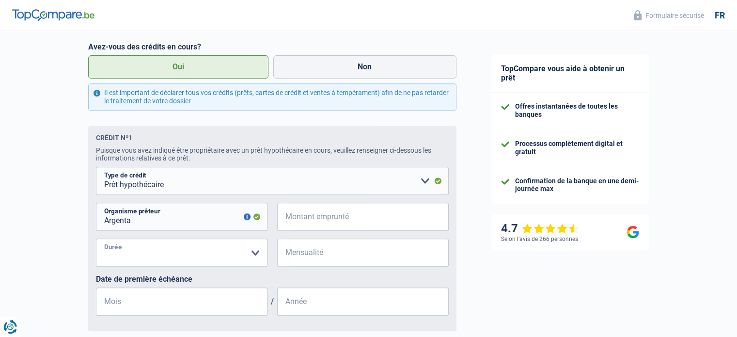
select select "300"
click at [96, 240] on select "120 mois 180 mois 240 mois 300 mois 360 mois 420 mois Veuillez sélectionner une…" at bounding box center [182, 252] width 172 height 28
click at [312, 259] on input "Mensualité" at bounding box center [368, 252] width 159 height 28
type input "181"
click at [140, 308] on input "Mois" at bounding box center [182, 301] width 172 height 28
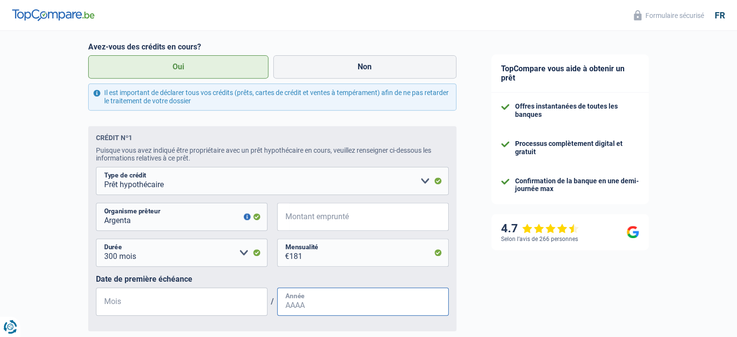
click at [291, 301] on input "Année" at bounding box center [363, 301] width 172 height 28
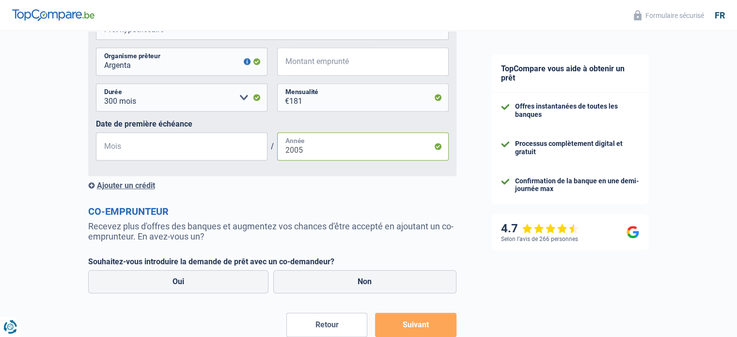
scroll to position [566, 0]
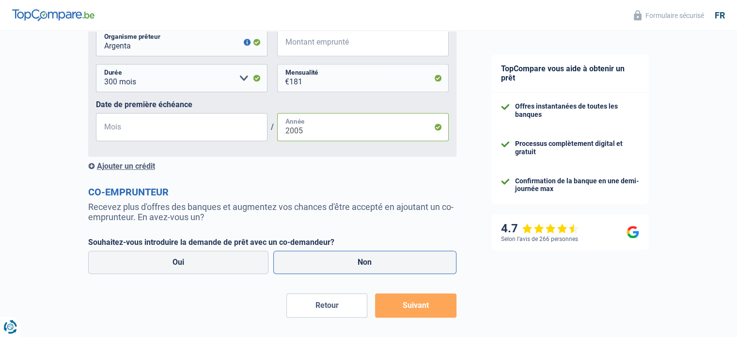
type input "2005"
click at [358, 266] on label "Non" at bounding box center [364, 261] width 183 height 23
click at [358, 266] on input "Non" at bounding box center [364, 261] width 183 height 23
radio input "true"
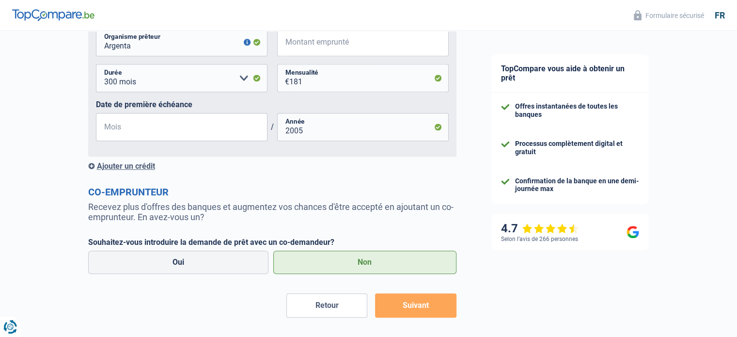
click at [416, 309] on button "Suivant" at bounding box center [415, 305] width 81 height 24
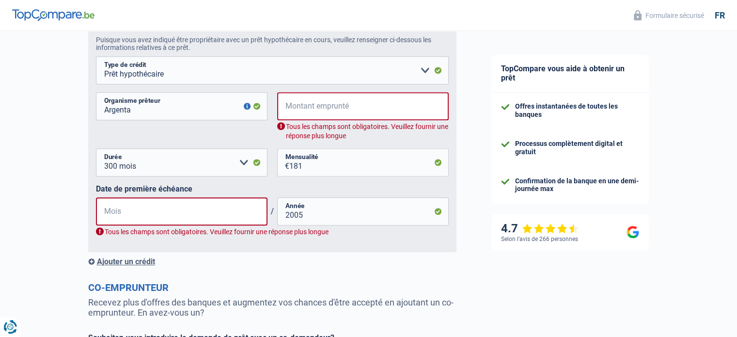
scroll to position [496, 0]
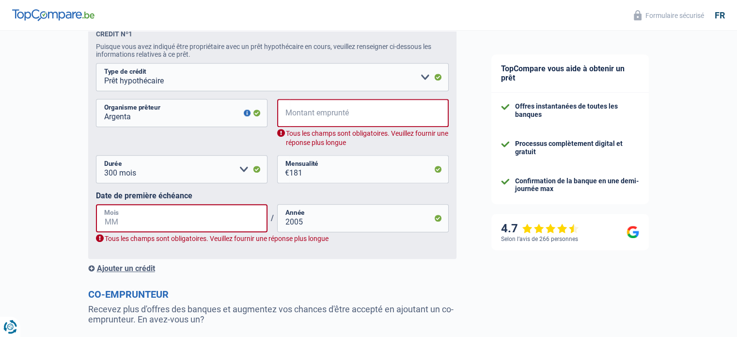
click at [192, 227] on input "Mois" at bounding box center [182, 218] width 172 height 28
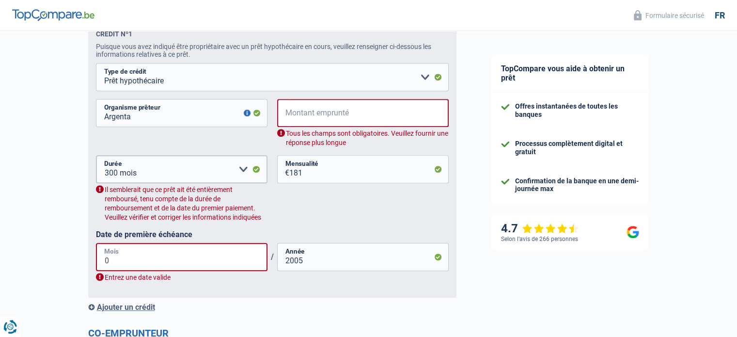
type input "05"
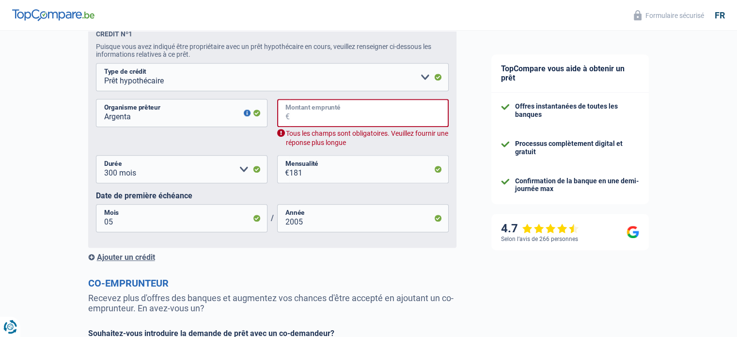
click at [295, 114] on input "Montant emprunté" at bounding box center [369, 113] width 159 height 28
type input "4"
select select
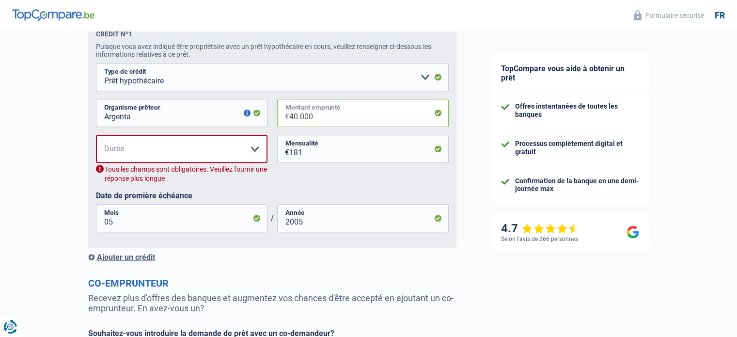
type input "40.000"
click at [254, 149] on select "120 mois 180 mois 240 mois 300 mois 360 mois 420 mois Veuillez sélectionner une…" at bounding box center [182, 149] width 172 height 28
select select "300"
click at [96, 137] on select "120 mois 180 mois 240 mois 300 mois 360 mois 420 mois Veuillez sélectionner une…" at bounding box center [182, 149] width 172 height 28
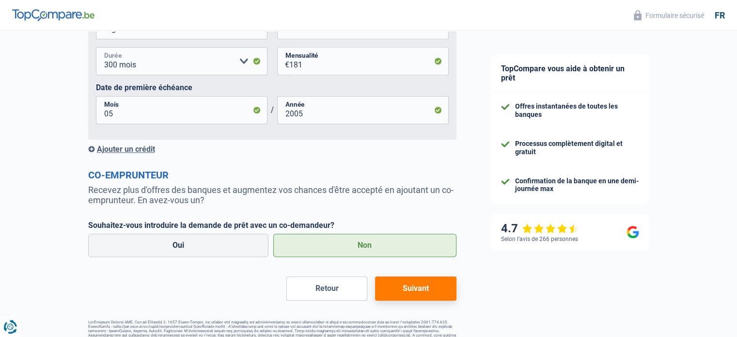
scroll to position [607, 0]
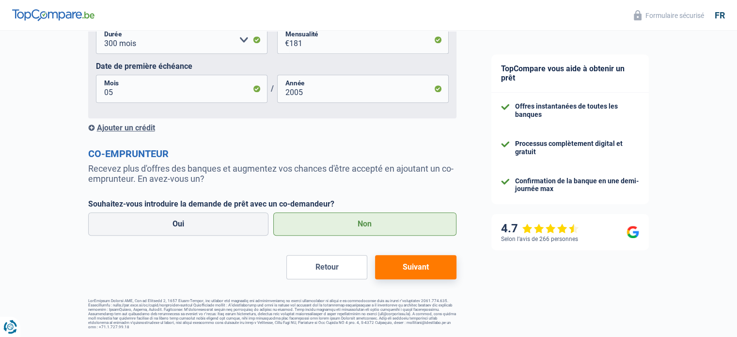
click at [418, 264] on button "Suivant" at bounding box center [415, 267] width 81 height 24
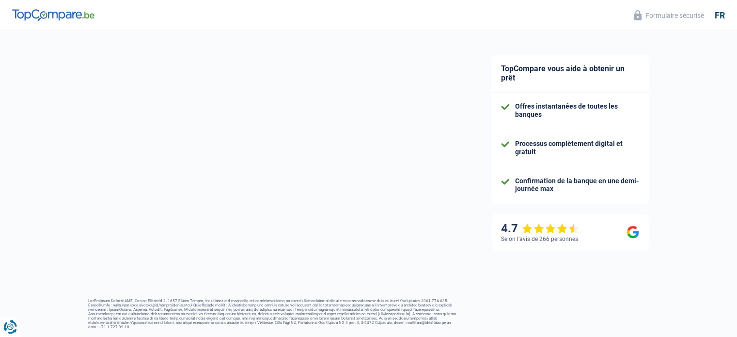
scroll to position [119, 0]
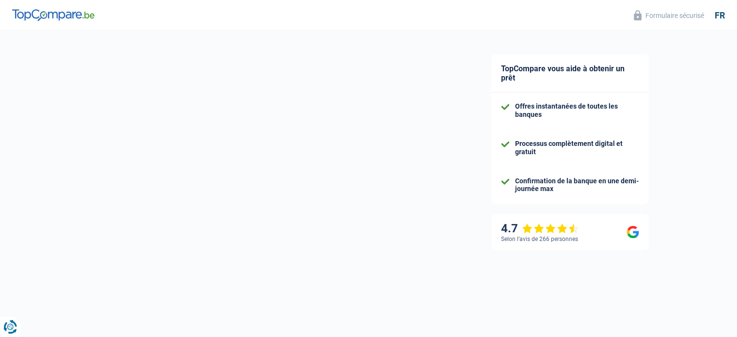
select select "120"
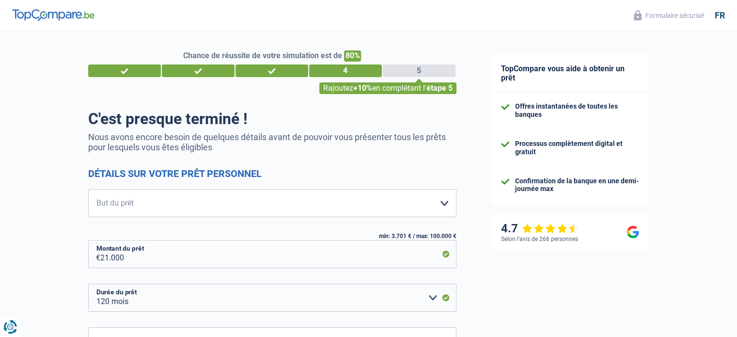
scroll to position [0, 0]
click at [445, 202] on select "Confort maison: meubles, textile, peinture, électroménager, outillage non-profe…" at bounding box center [272, 203] width 368 height 28
click at [88, 189] on select "Confort maison: meubles, textile, peinture, électroménager, outillage non-profe…" at bounding box center [272, 203] width 368 height 28
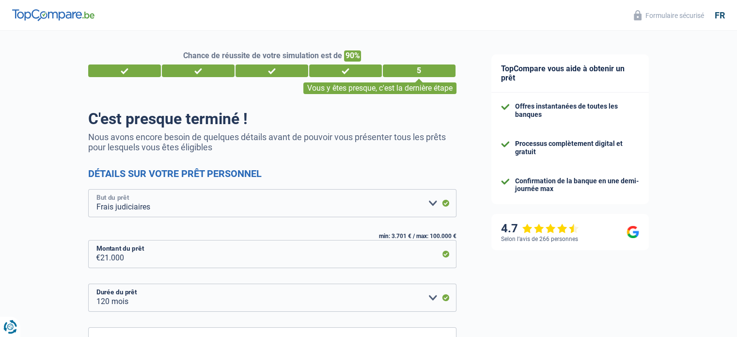
select select "carRepair"
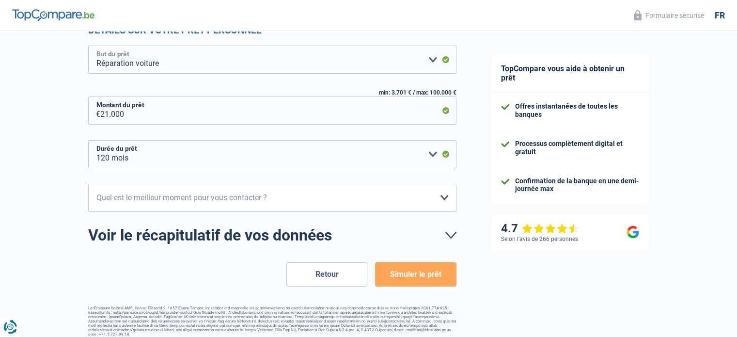
scroll to position [151, 0]
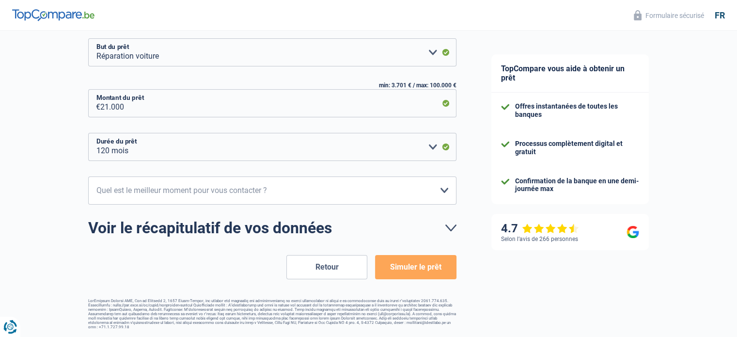
click at [417, 268] on button "Simuler le prêt" at bounding box center [415, 267] width 81 height 24
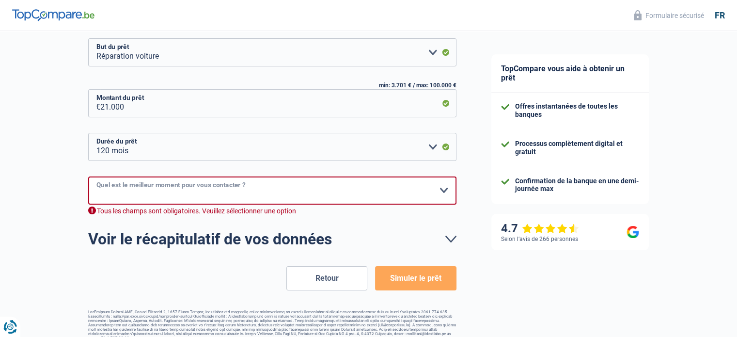
click at [443, 187] on select "10h-12h 12h-14h 14h-16h 16h-18h Veuillez sélectionner une option" at bounding box center [272, 190] width 368 height 28
select select "10-12"
click at [88, 176] on select "10h-12h 12h-14h 14h-16h 16h-18h Veuillez sélectionner une option" at bounding box center [272, 190] width 368 height 28
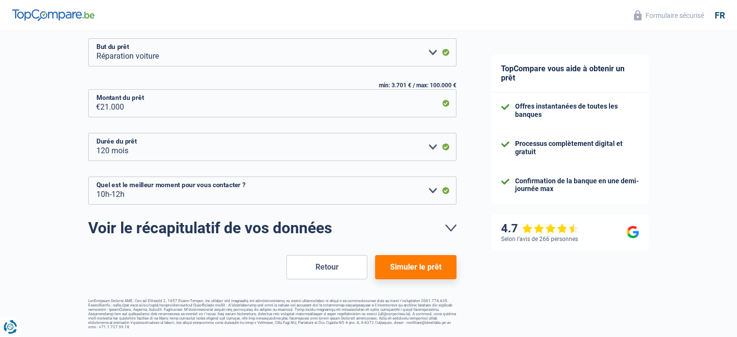
click at [406, 263] on button "Simuler le prêt" at bounding box center [415, 267] width 81 height 24
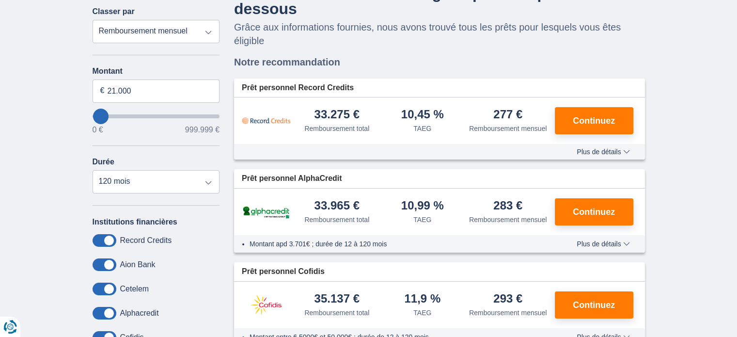
scroll to position [90, 0]
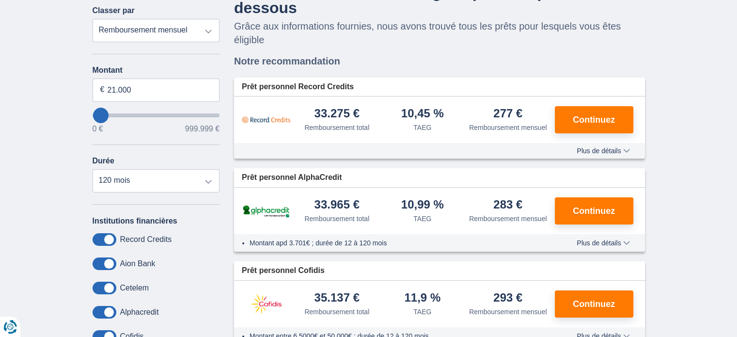
click at [597, 148] on span "Plus de détails" at bounding box center [603, 150] width 53 height 7
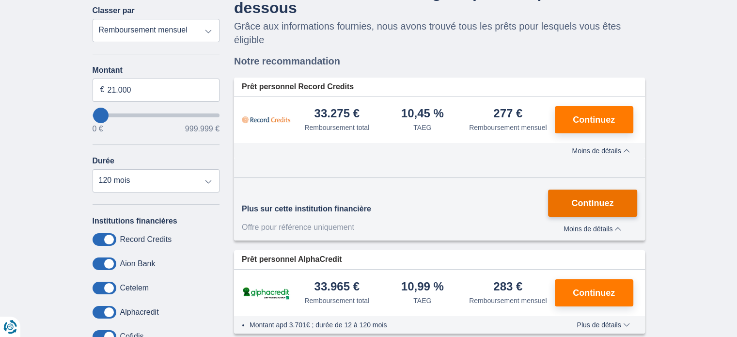
click at [592, 201] on span "Continuez" at bounding box center [592, 203] width 42 height 9
